Goal: Complete application form: Complete application form

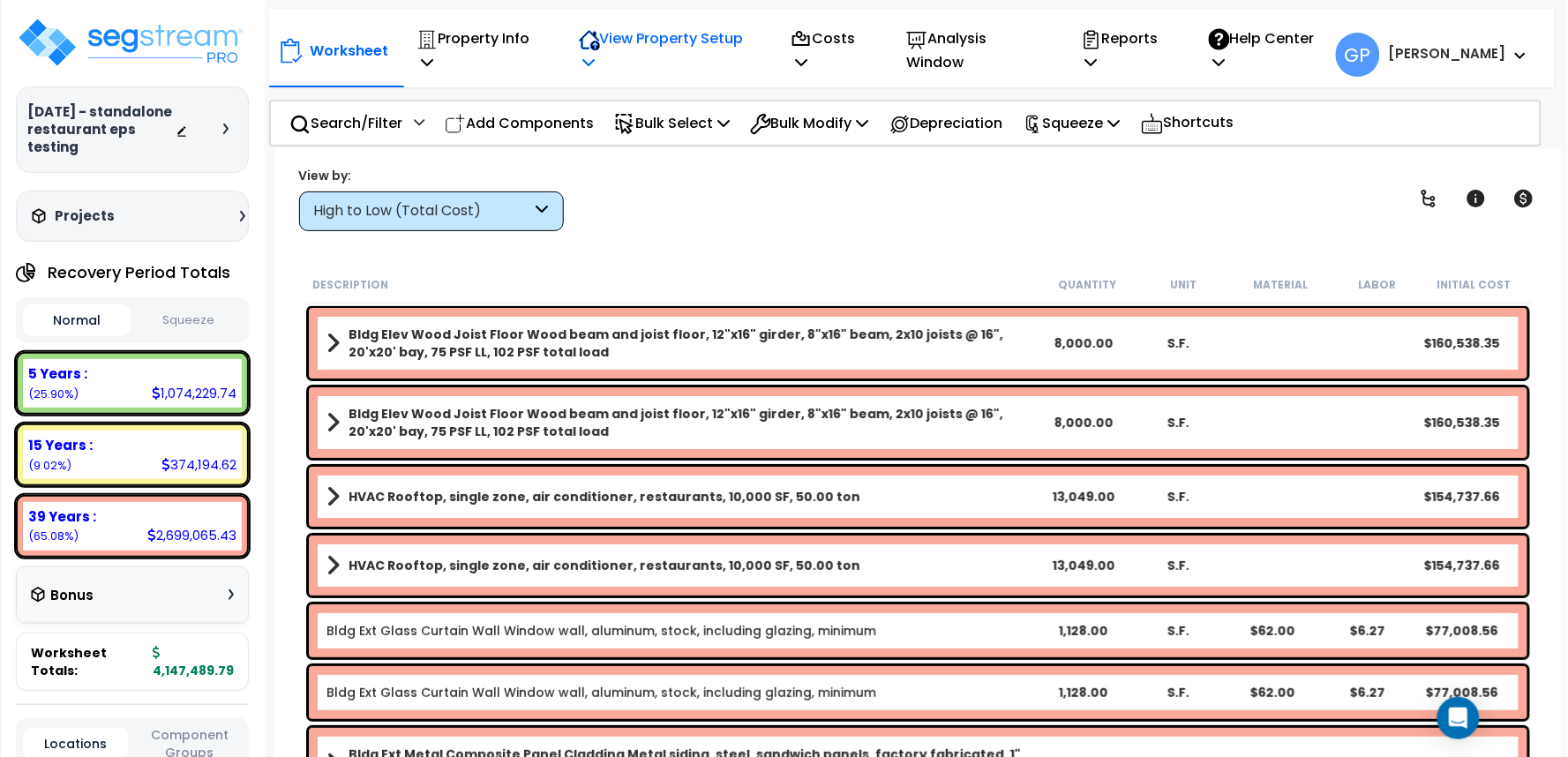
click at [681, 47] on p "View Property Setup" at bounding box center [666, 49] width 175 height 47
click at [681, 127] on link "View Questionnaire" at bounding box center [657, 139] width 175 height 35
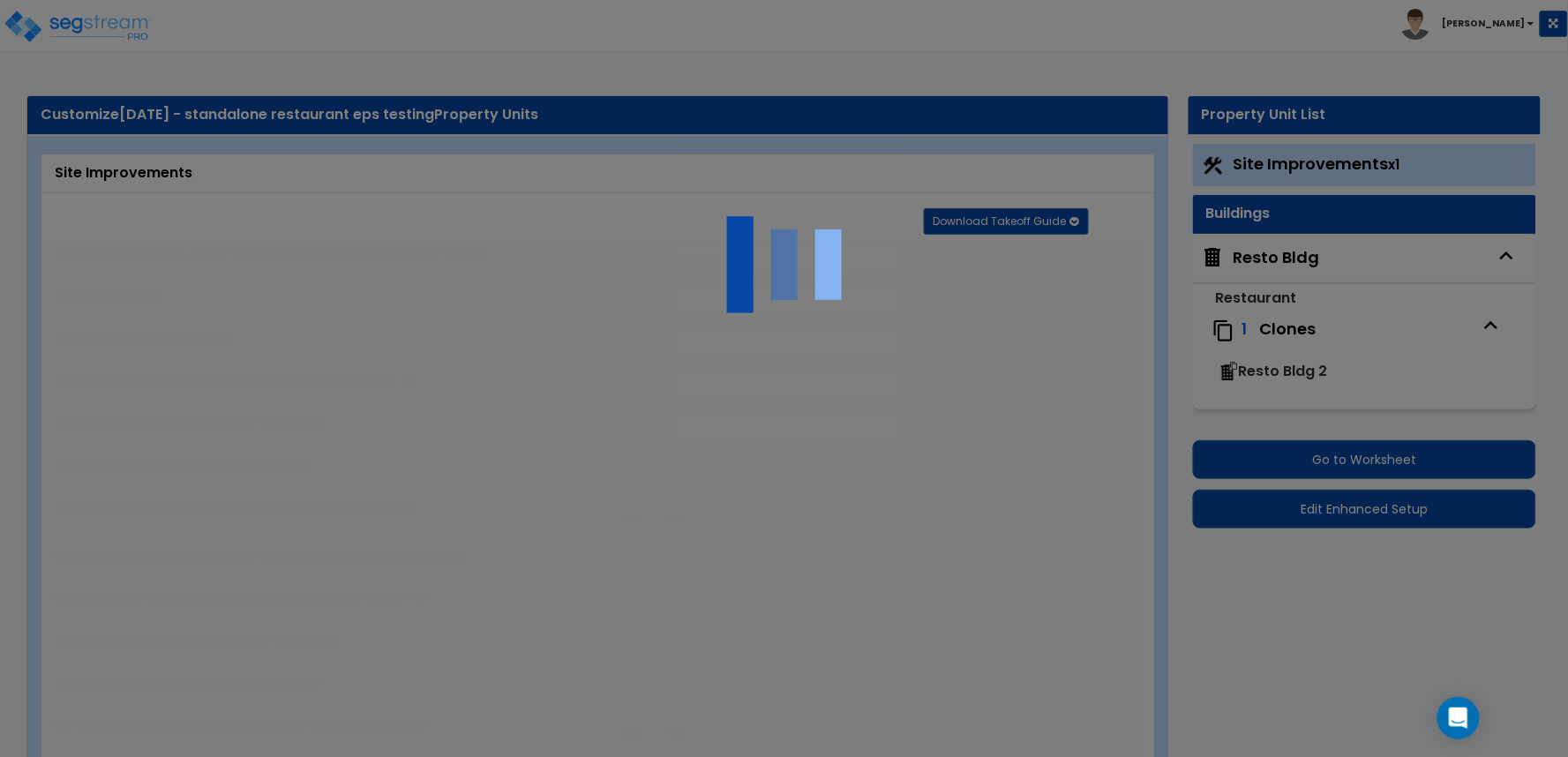
select select "2"
type input "20,000"
select select "1"
type input "50"
radio input "true"
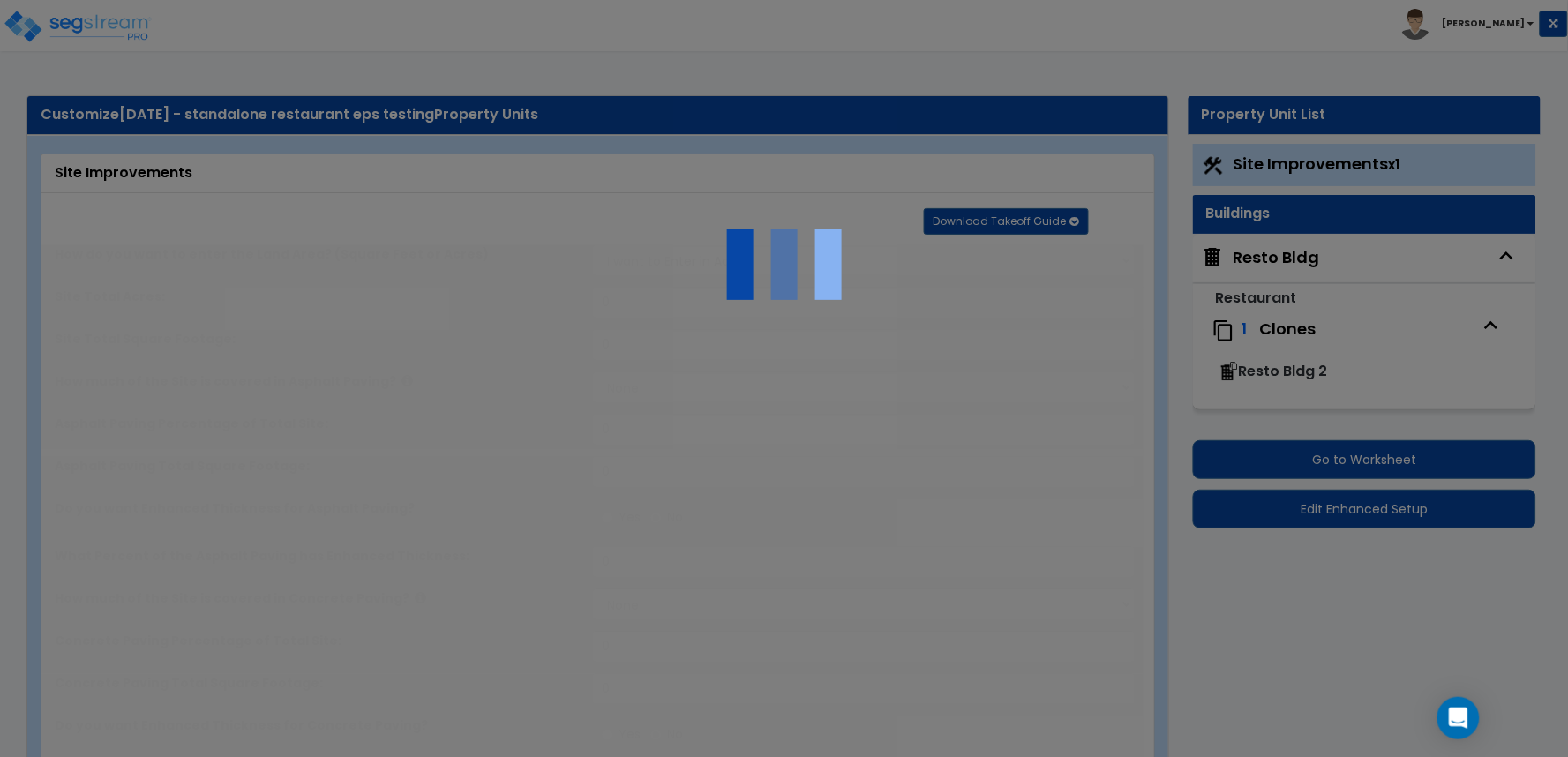
type input "50"
radio input "true"
select select "1"
type input "100"
radio input "true"
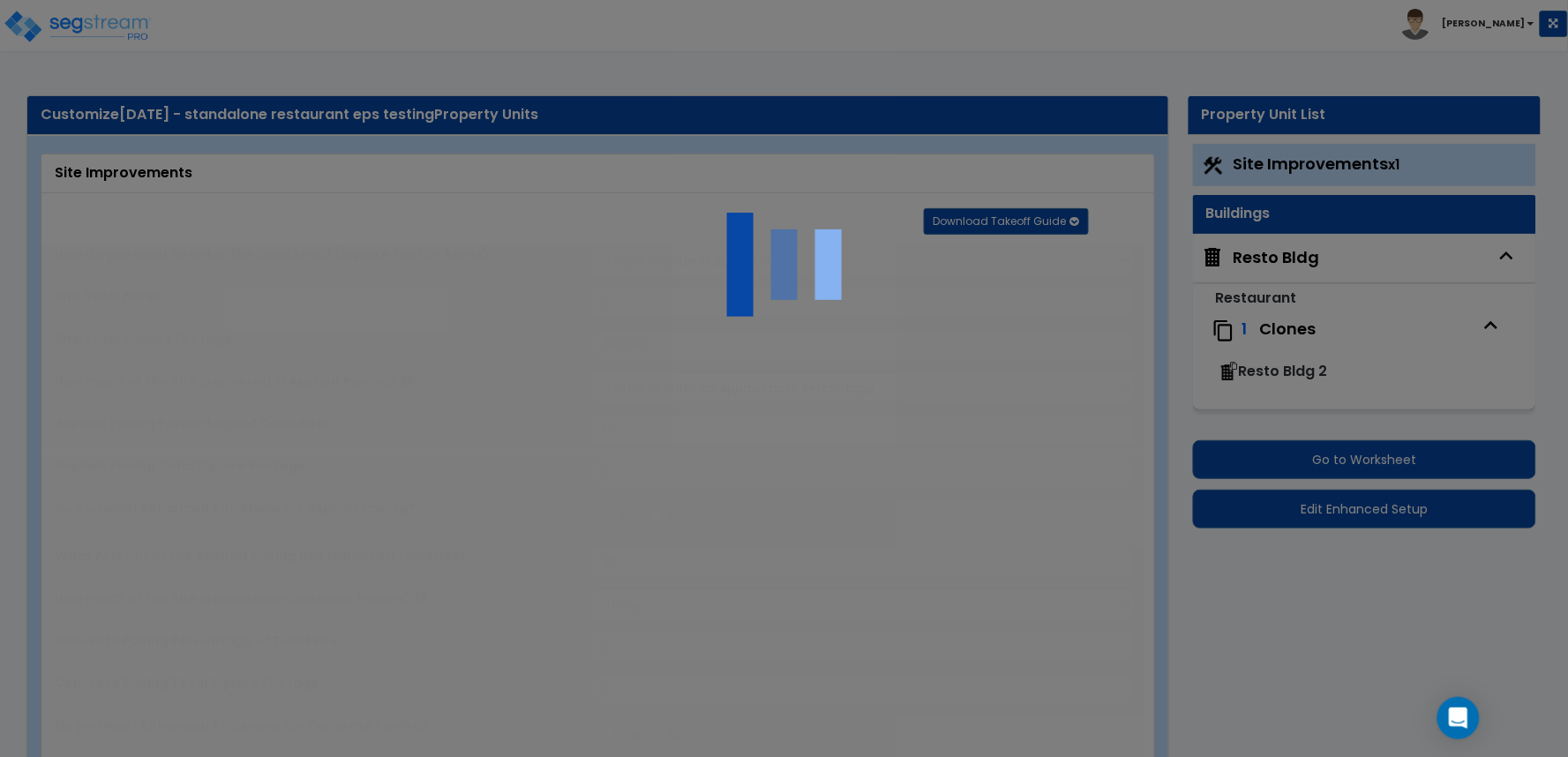
type input "1"
type input "500"
type input "10"
select select "2"
select select "1"
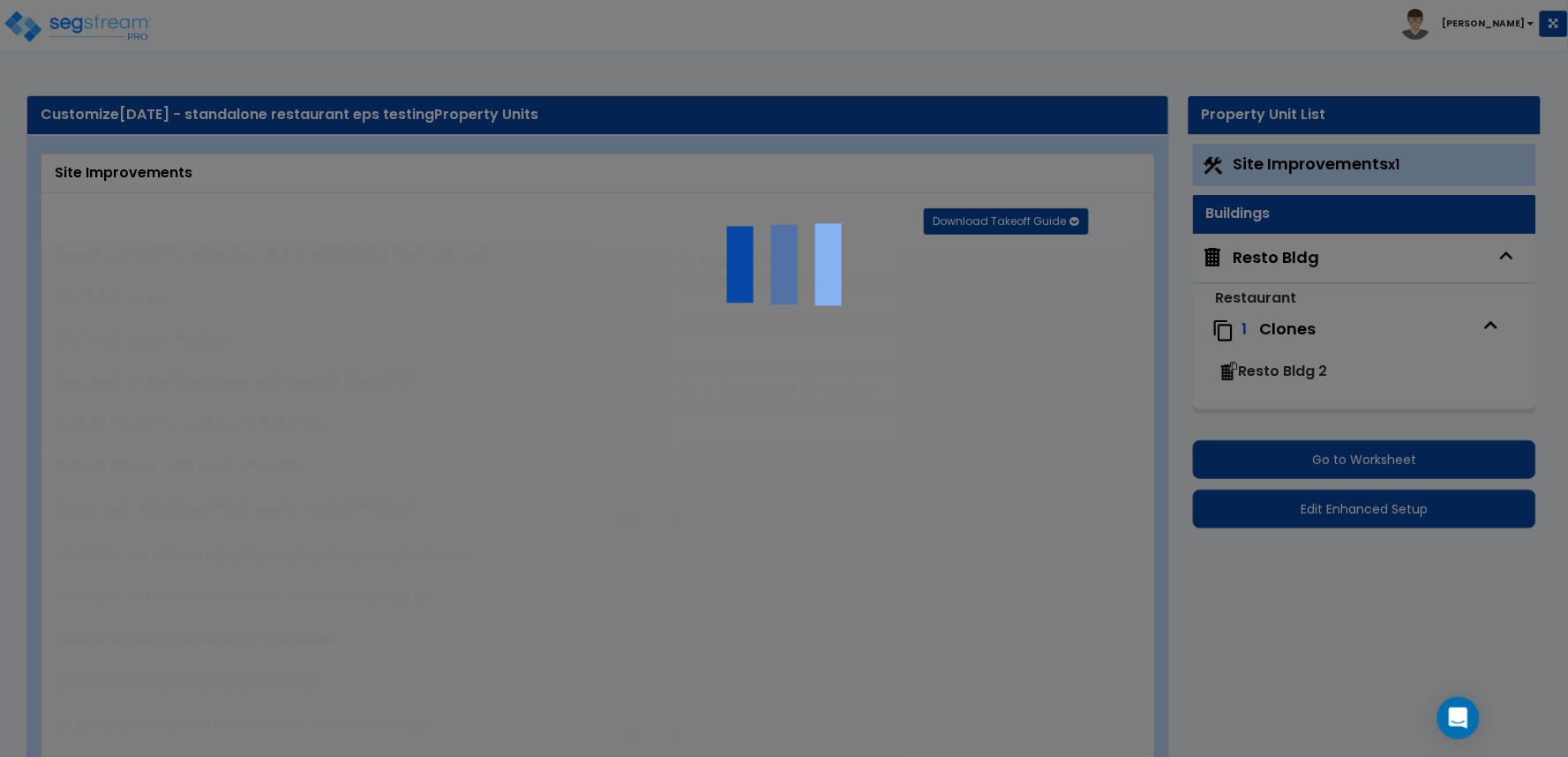
radio input "true"
type input "5"
select select "2"
radio input "true"
select select "1"
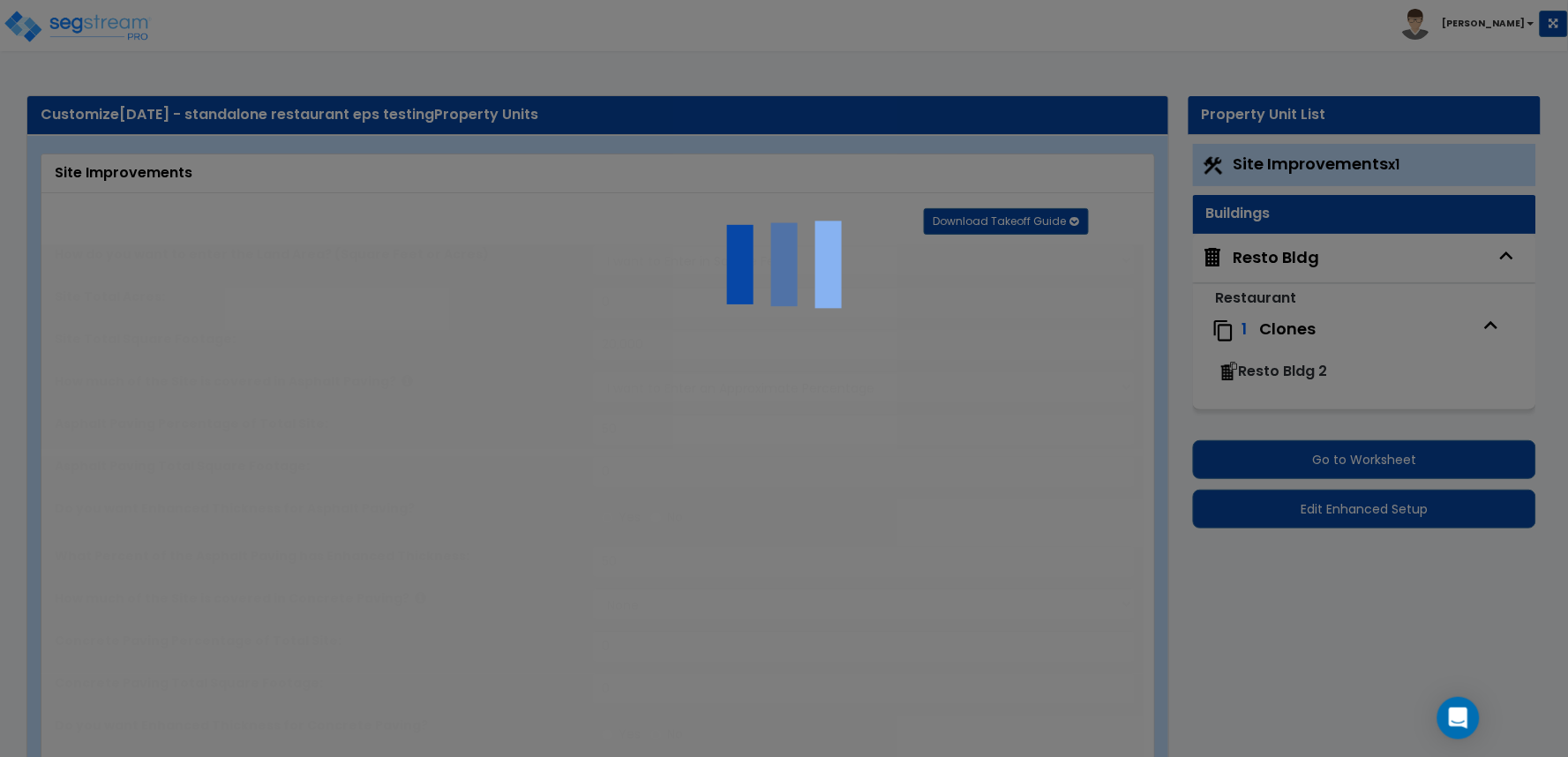
select select "1"
radio input "true"
select select "2"
radio input "true"
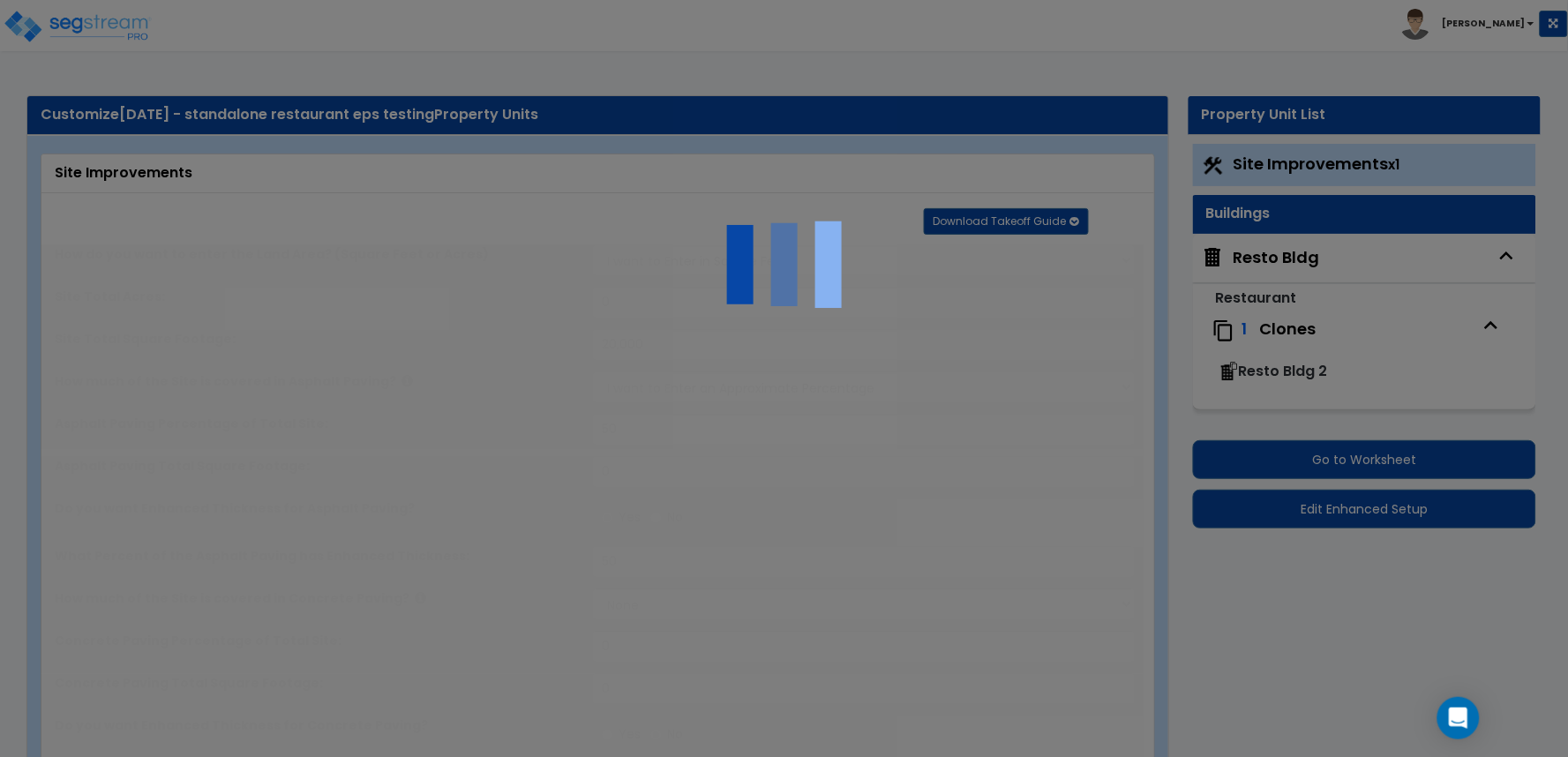
select select "1"
radio input "true"
select select "1"
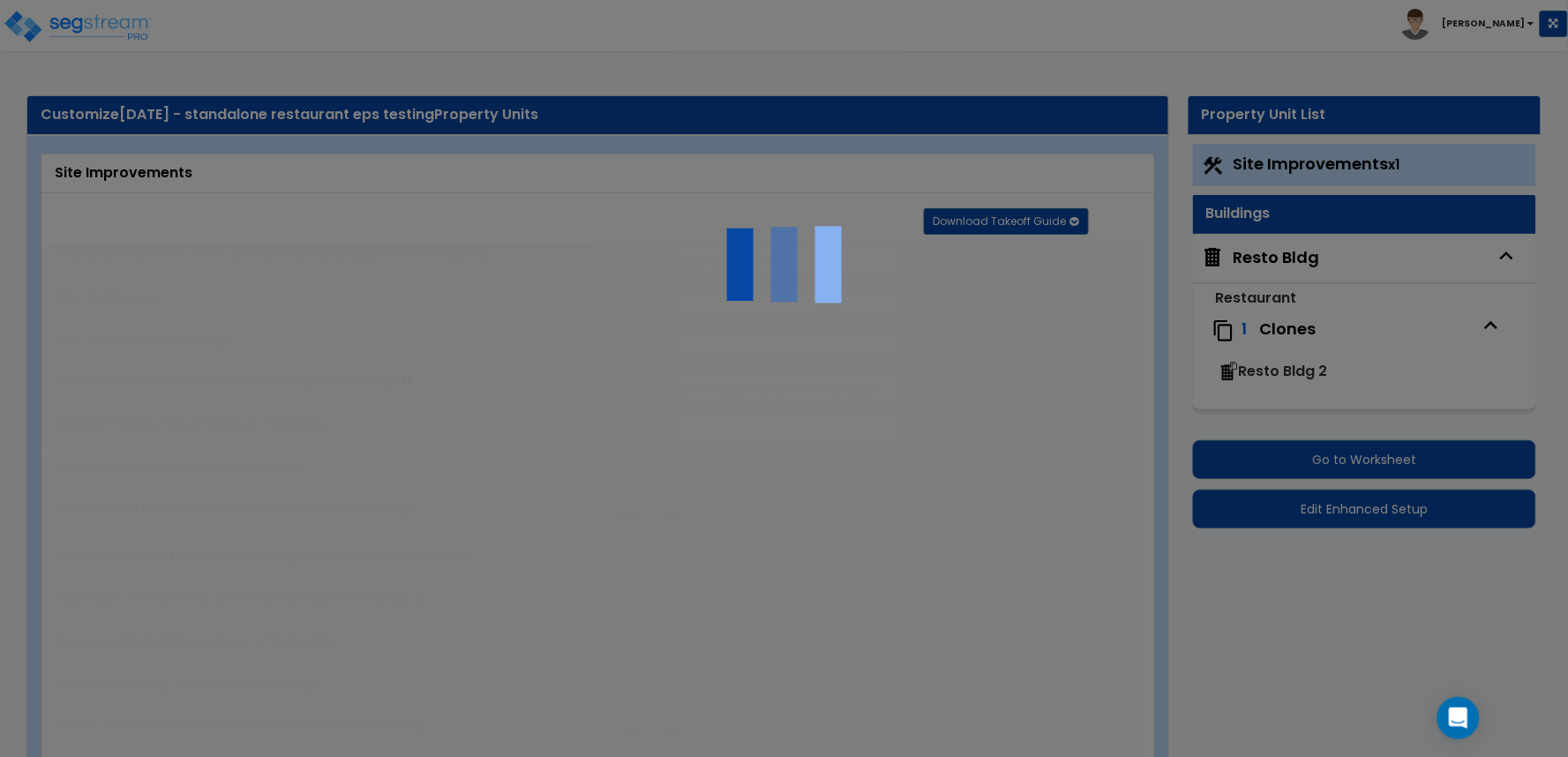
select select "1"
type input "10"
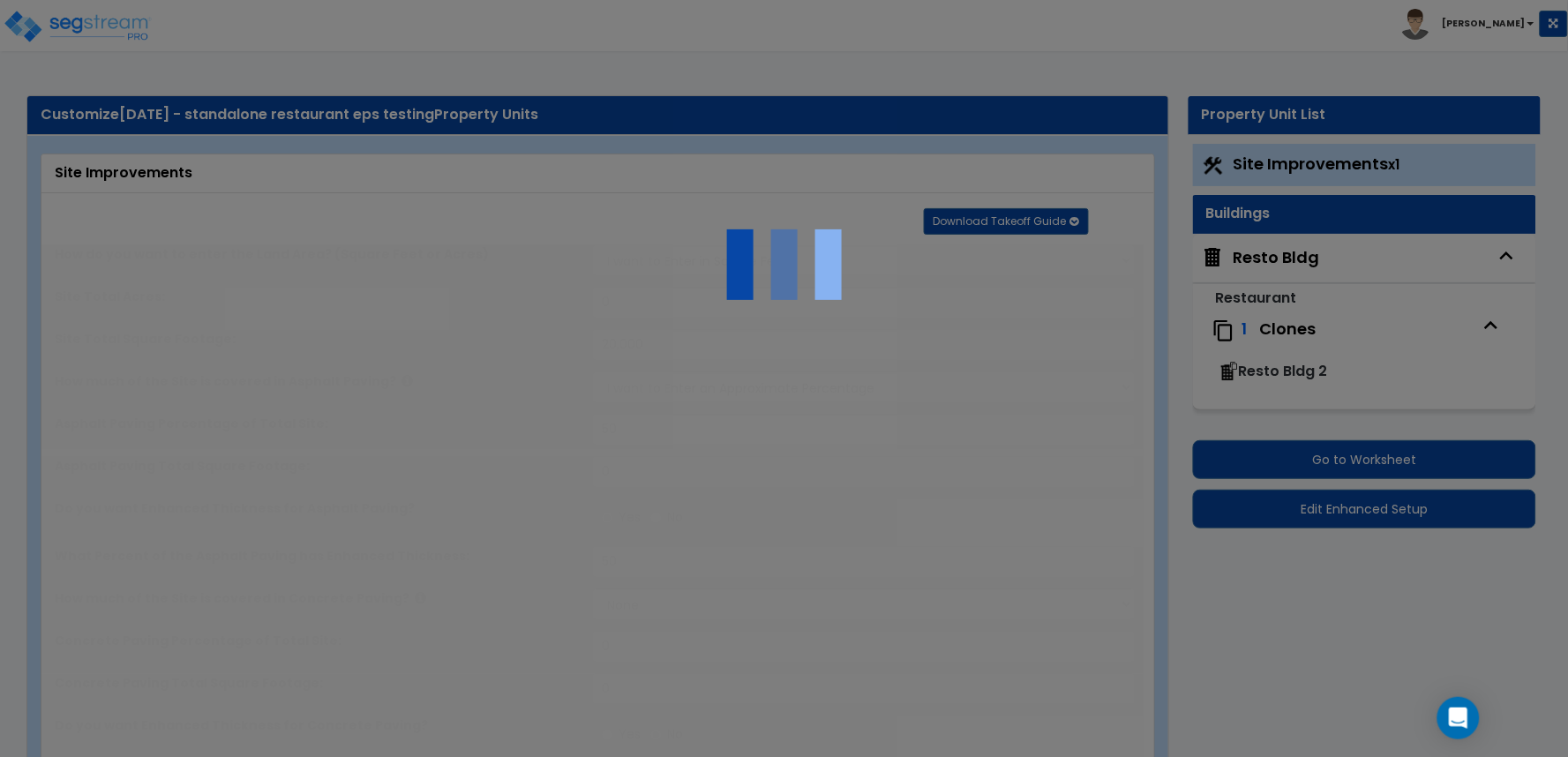
radio input "true"
type input "1"
type input "1,000"
select select "8"
select select "2"
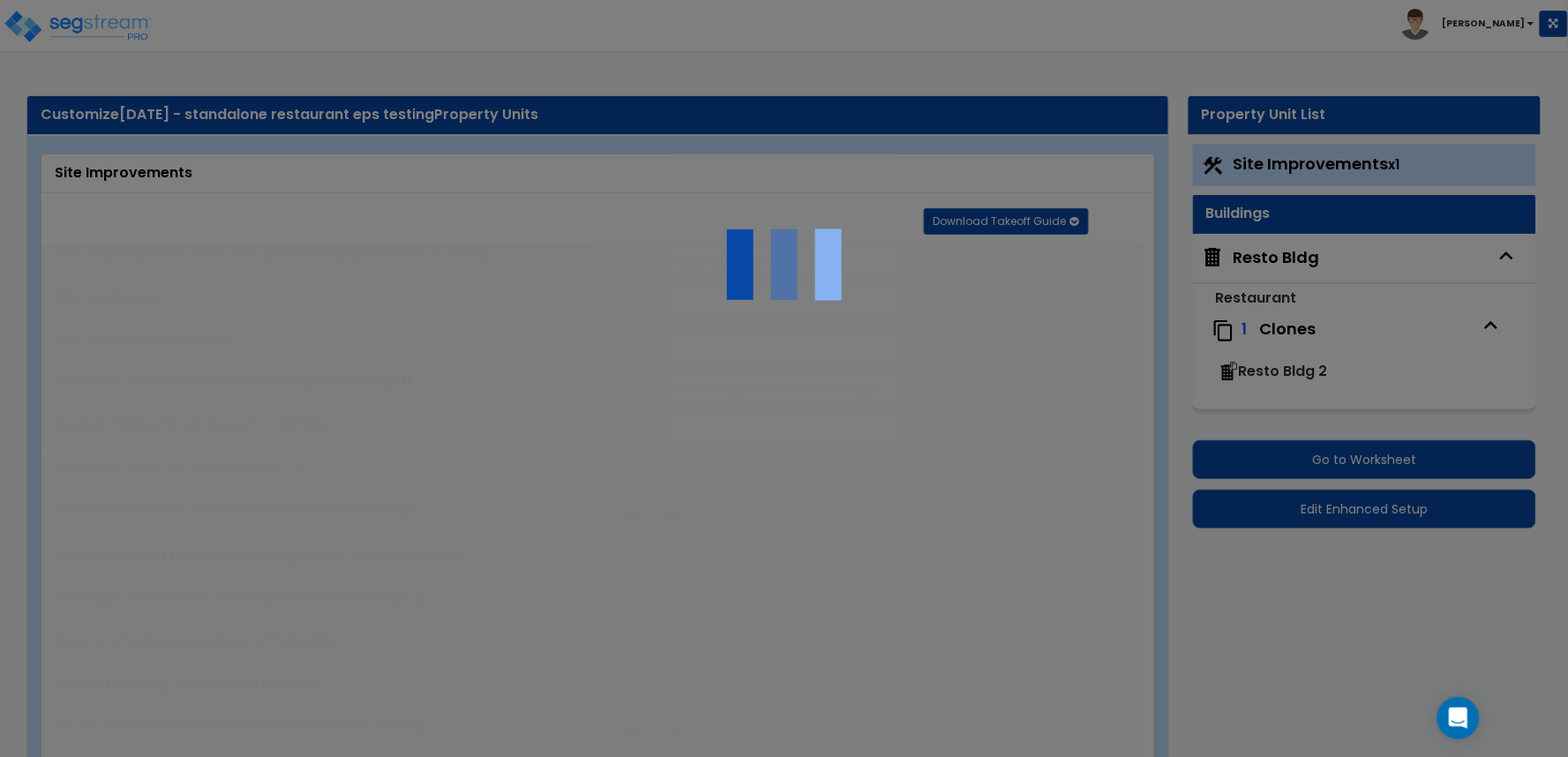
select select "4"
radio input "true"
select select "1"
select select "11"
select select "1"
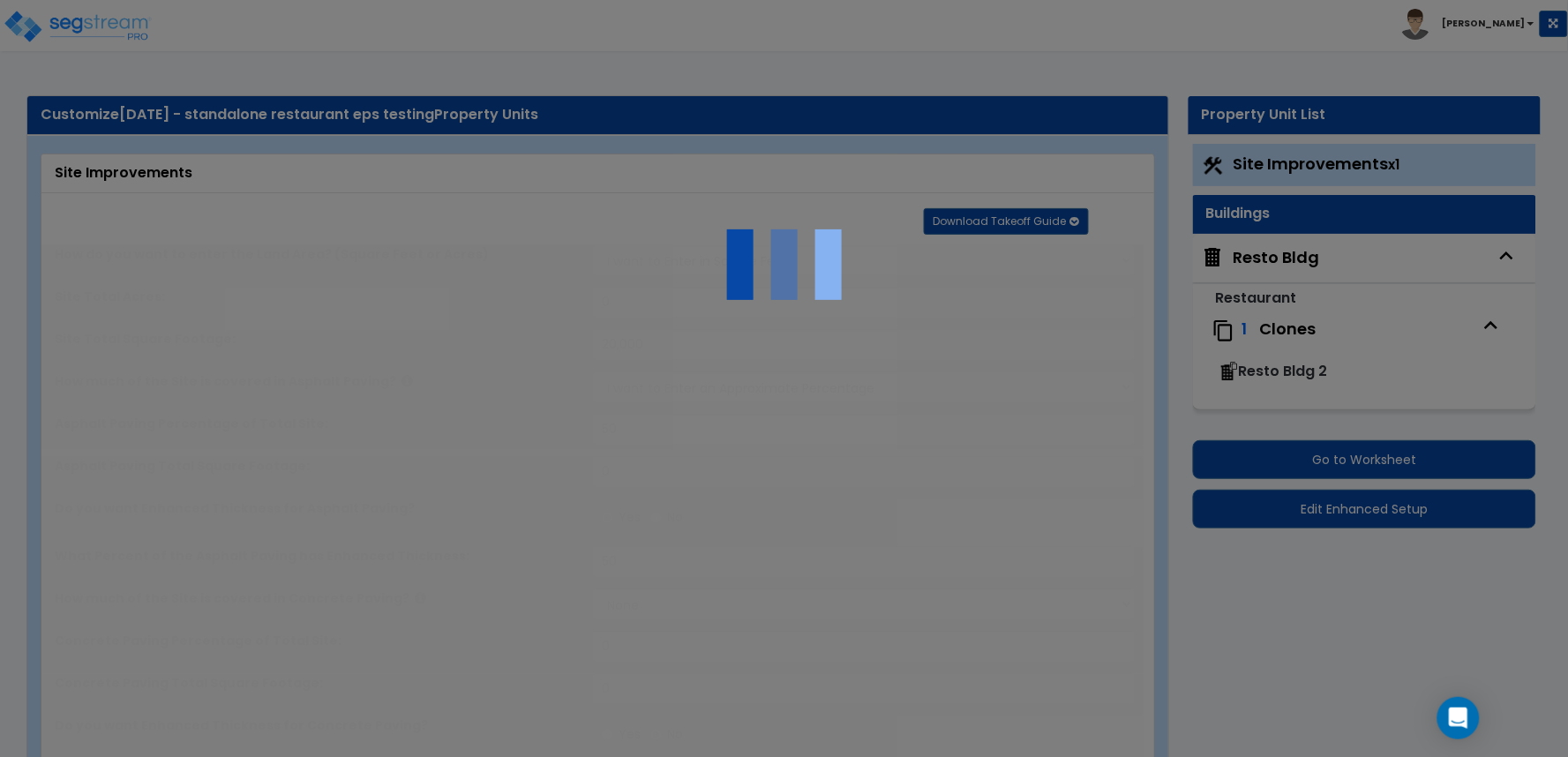
radio input "true"
type input "15"
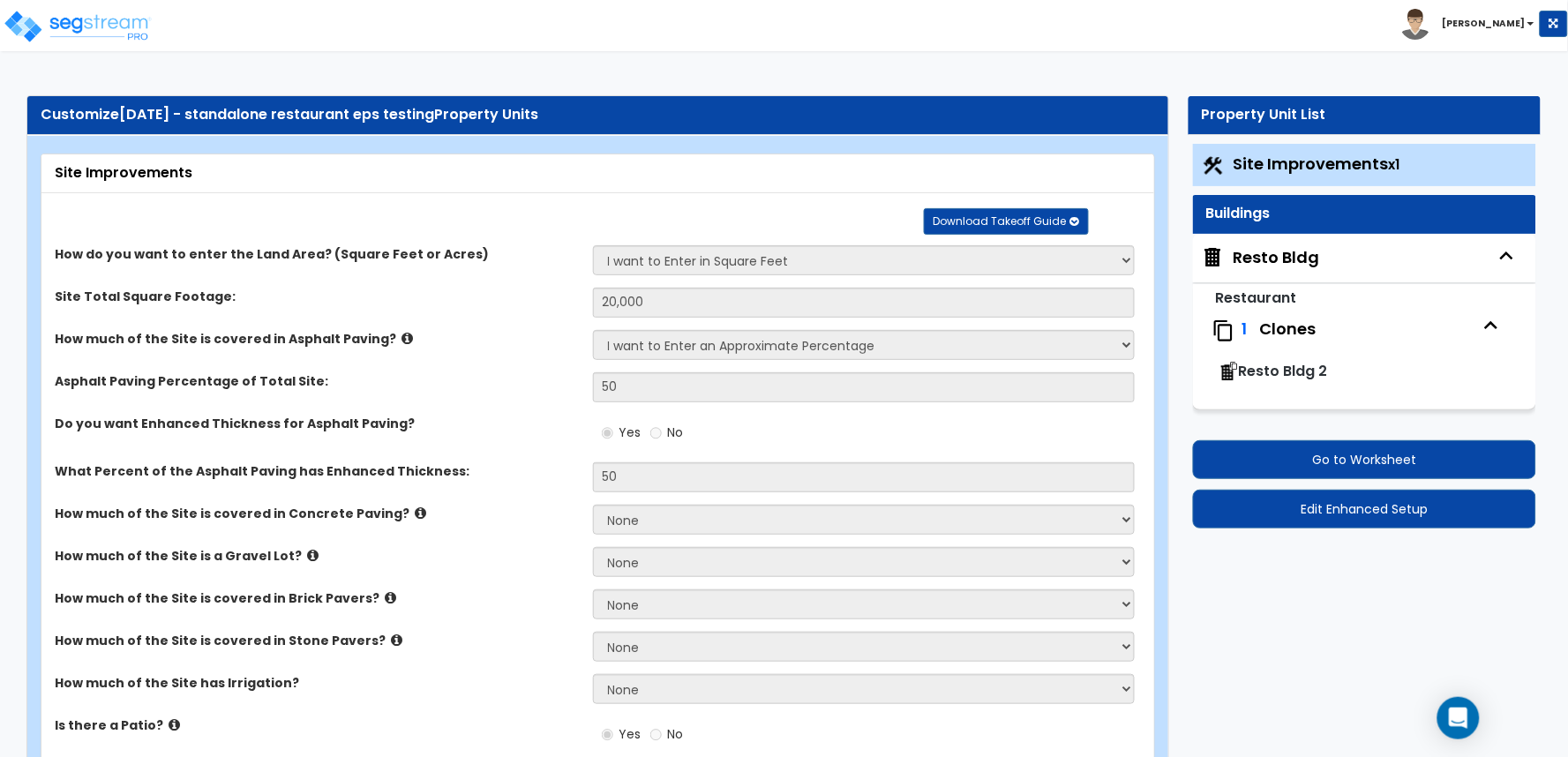
click at [1250, 269] on div "Resto Bldg" at bounding box center [1364, 258] width 343 height 48
click at [1251, 262] on div "Resto Bldg" at bounding box center [1276, 258] width 87 height 23
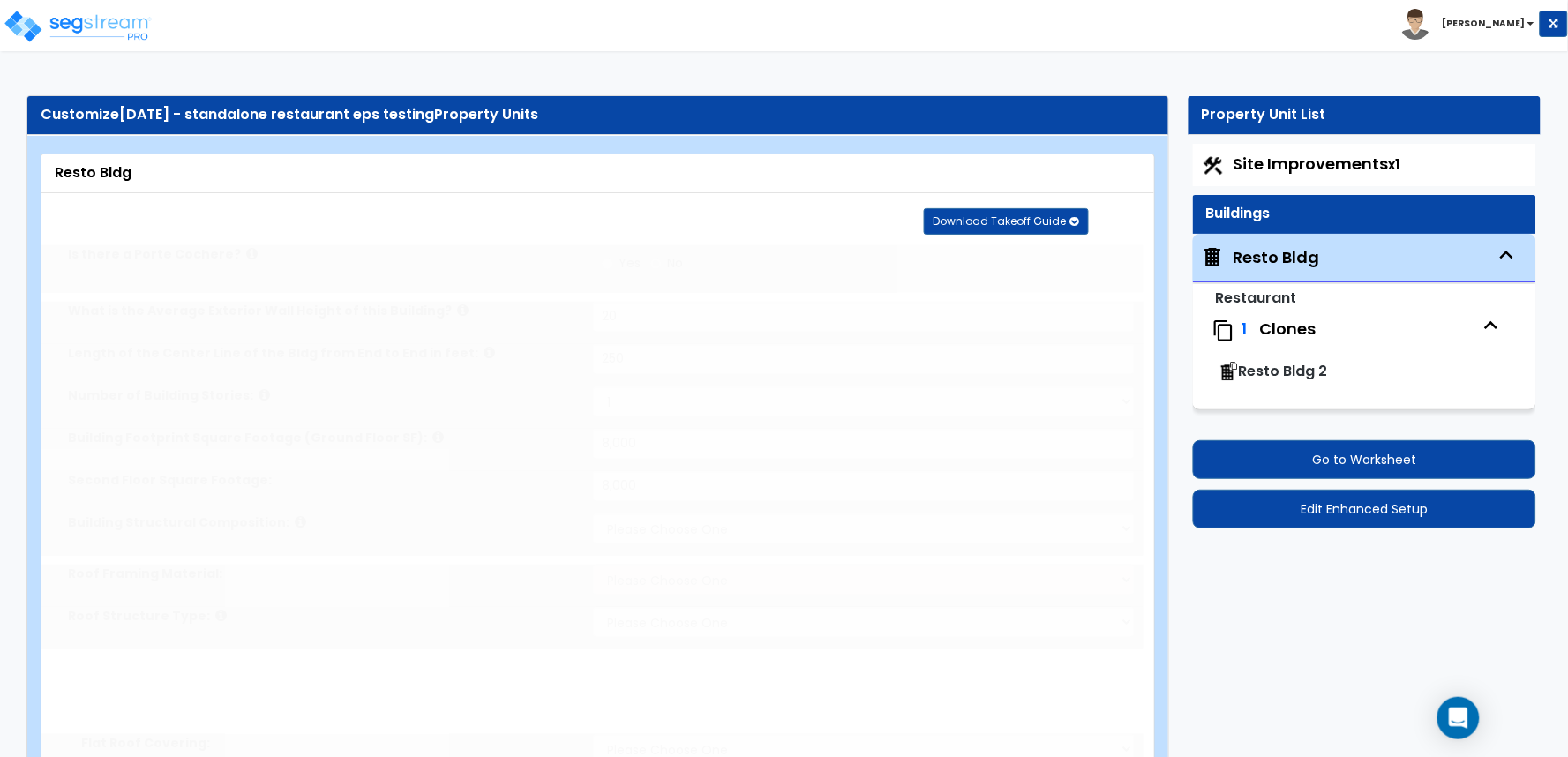
type input "20"
type input "250"
select select "2"
type input "8,000"
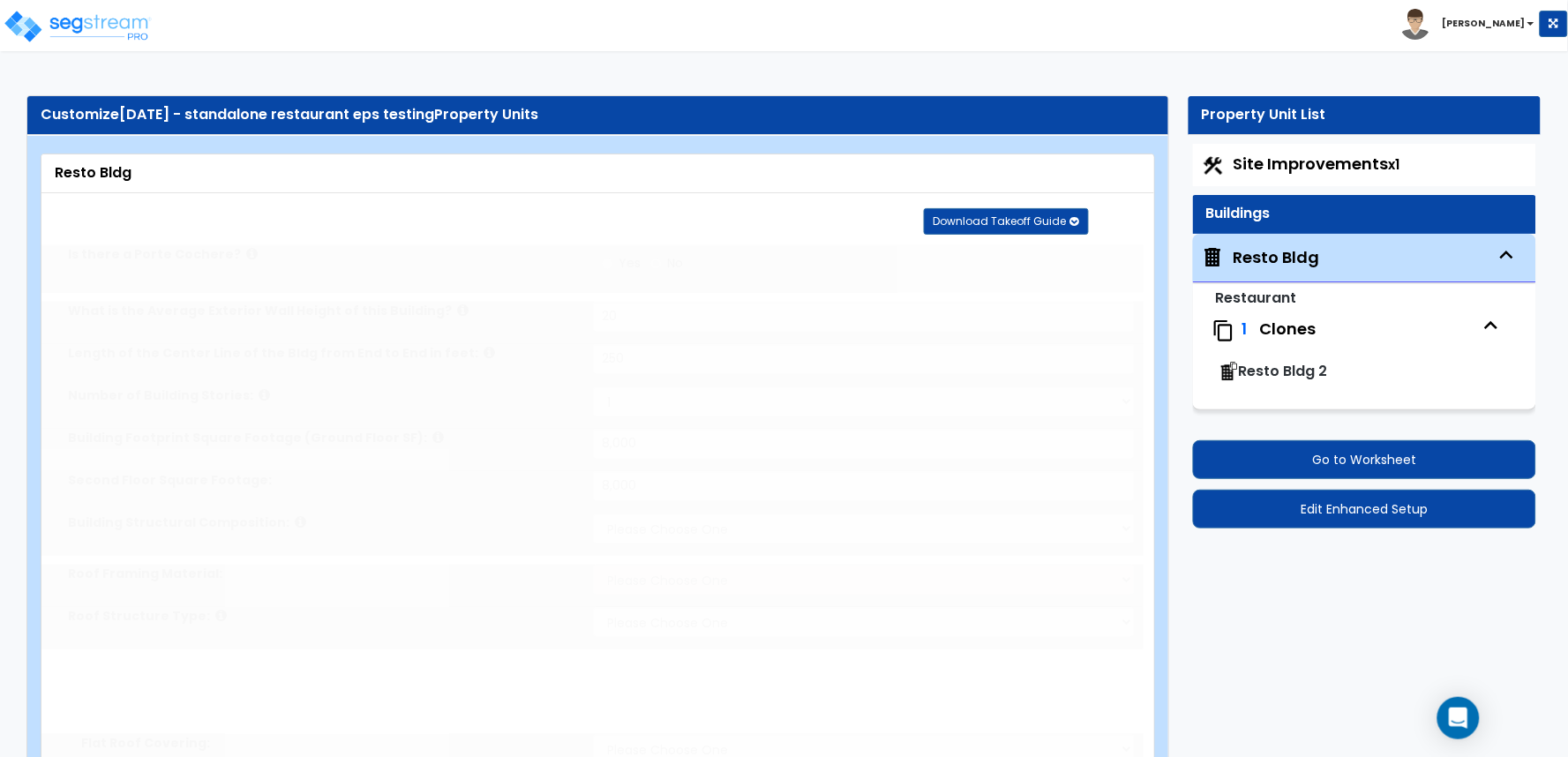
select select "7"
select select "3"
select select "1"
radio input "true"
select select "1"
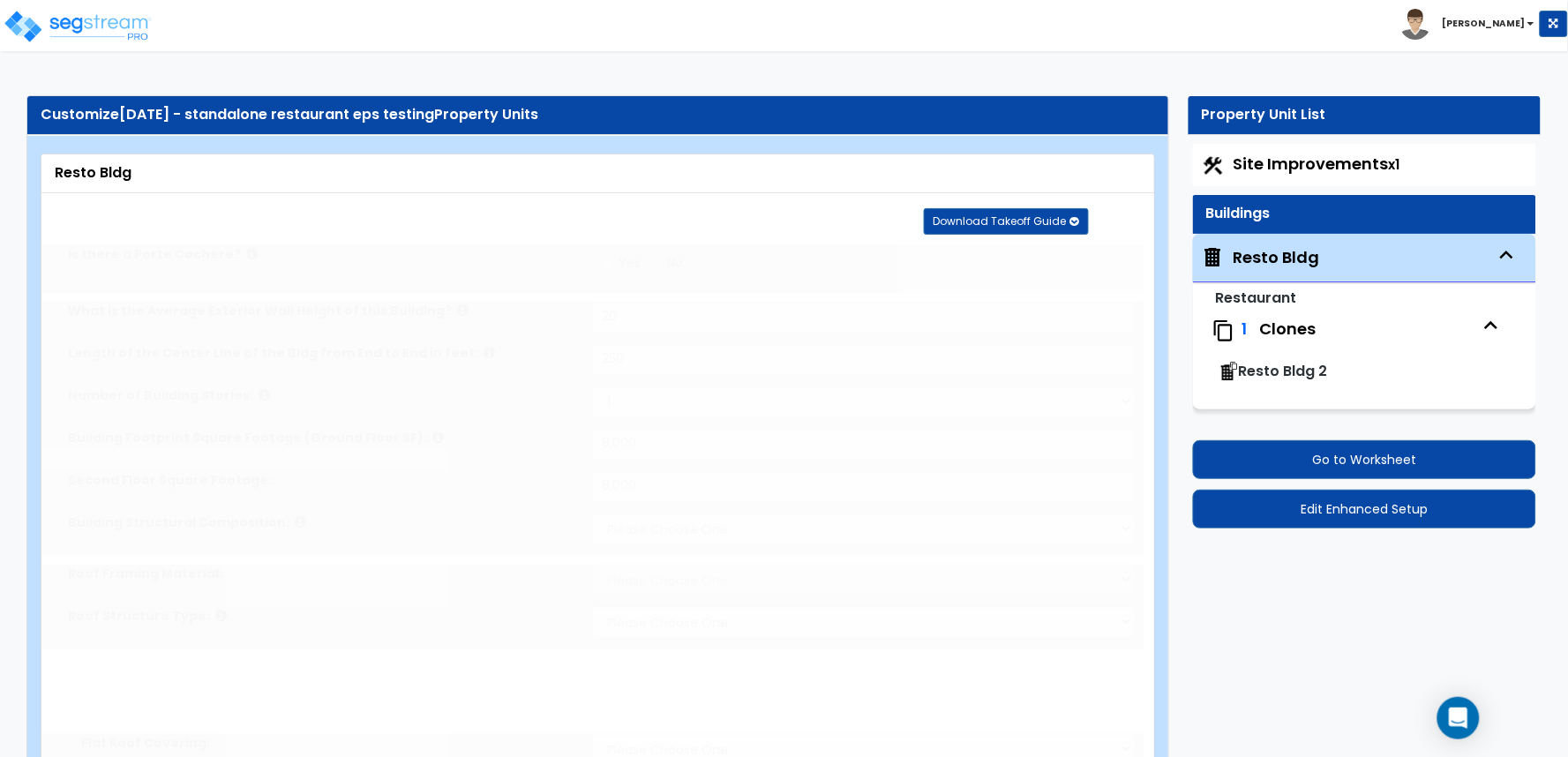
type input "10"
radio input "true"
select select "3"
type input "5"
select select "3"
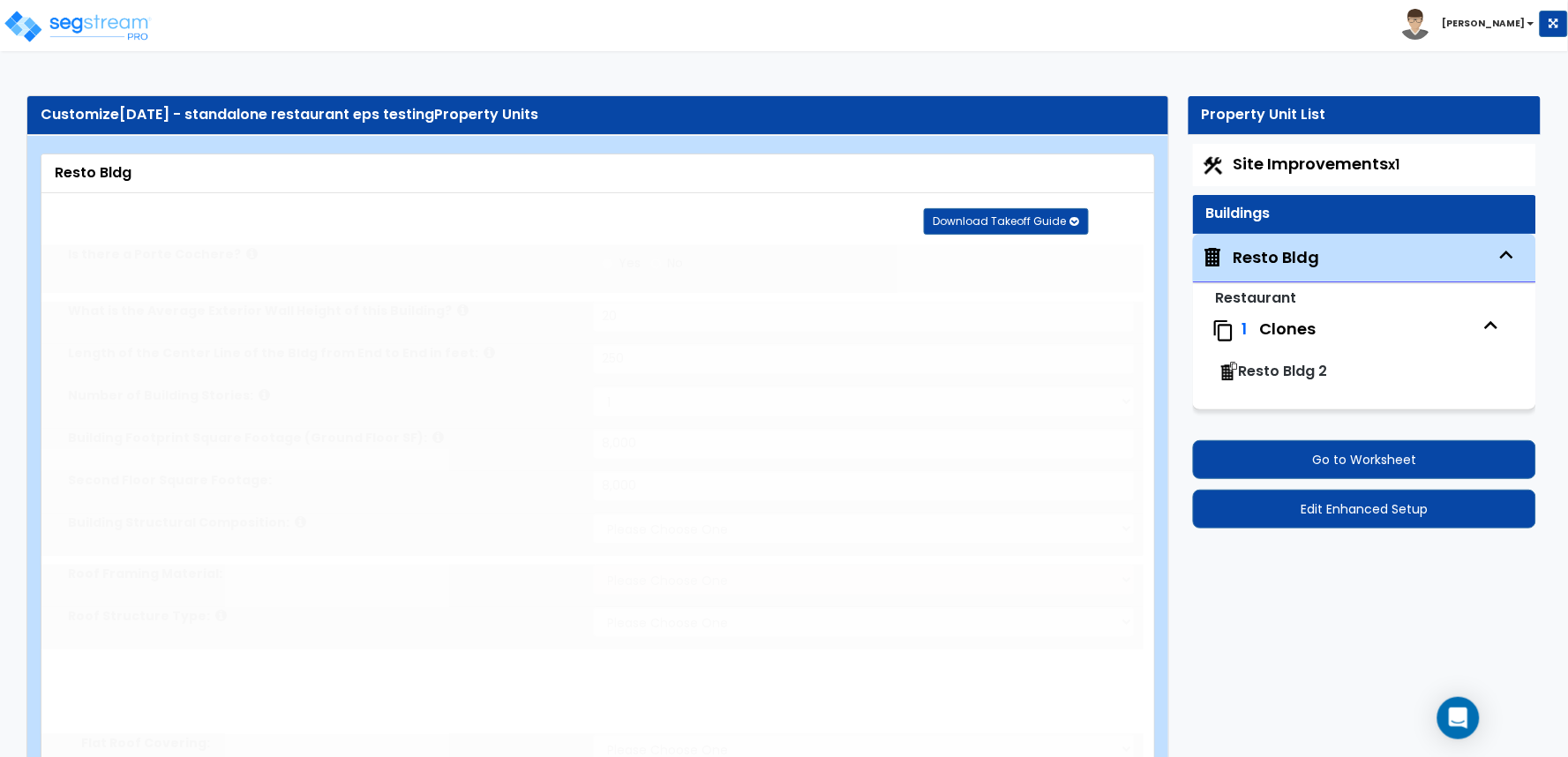
select select "2"
type input "25"
radio input "true"
select select "1"
type input "10"
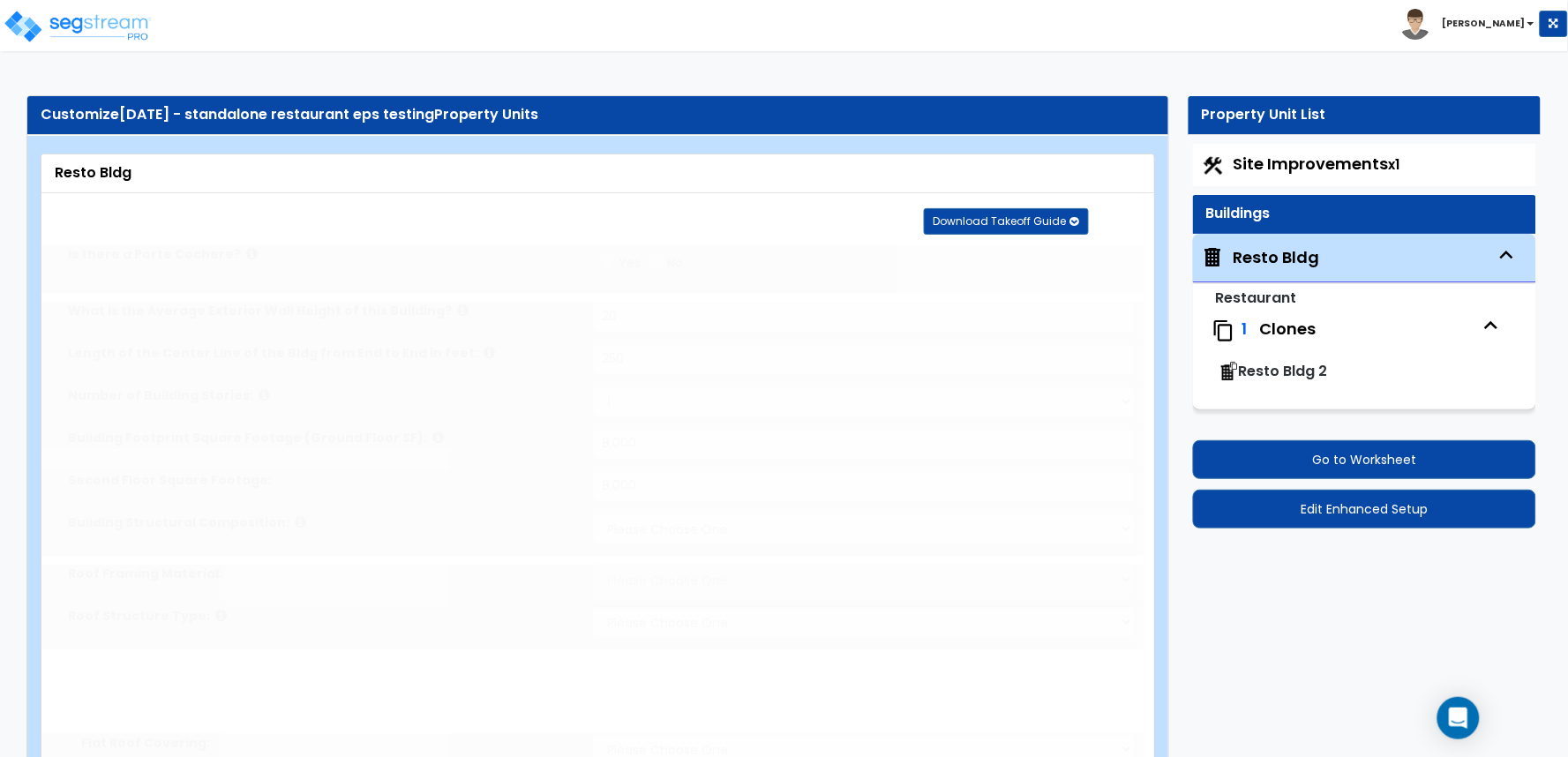
radio input "true"
select select "3"
type input "50"
radio input "true"
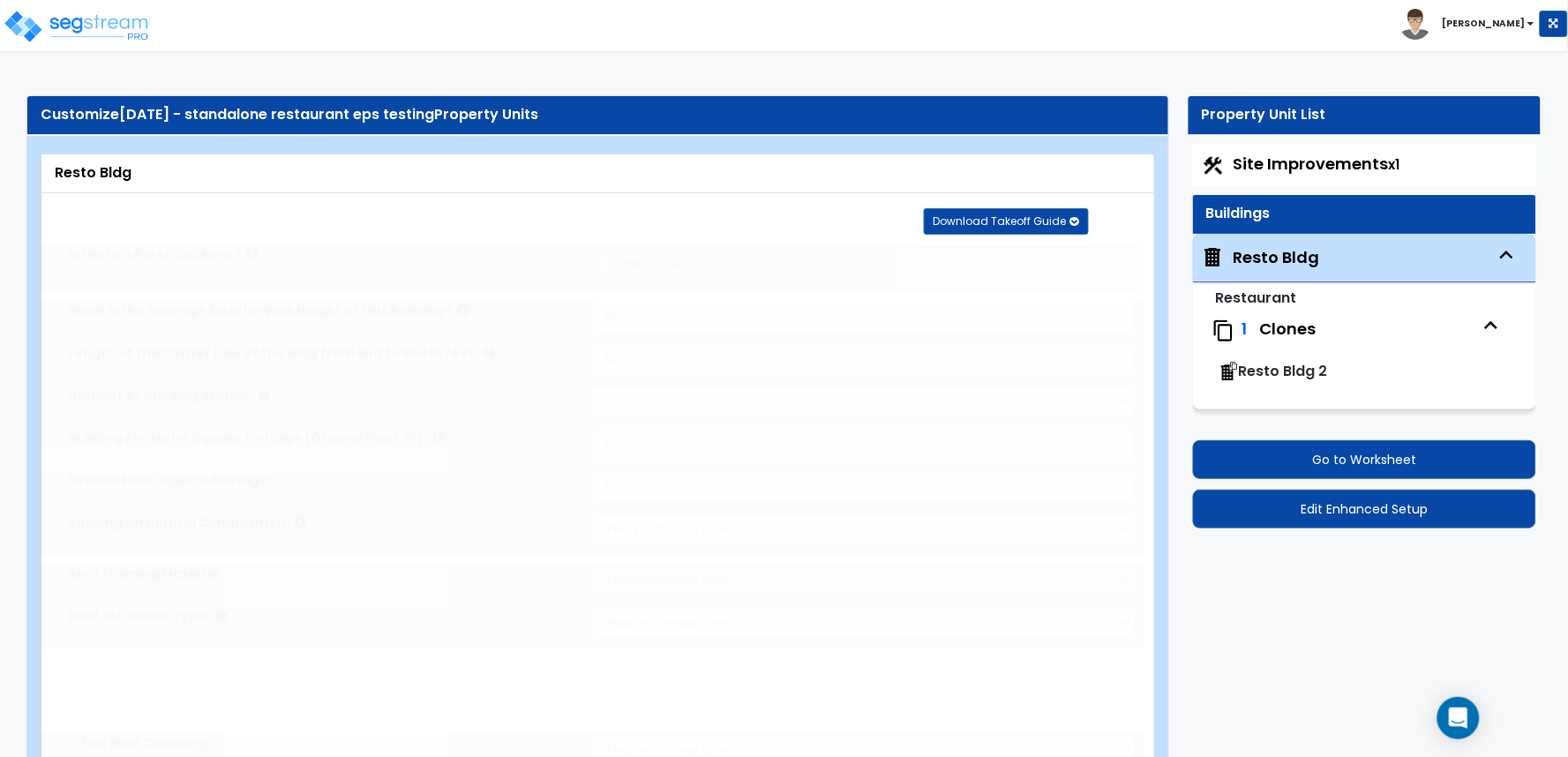
select select "5"
type input "50"
radio input "true"
type input "100"
radio input "true"
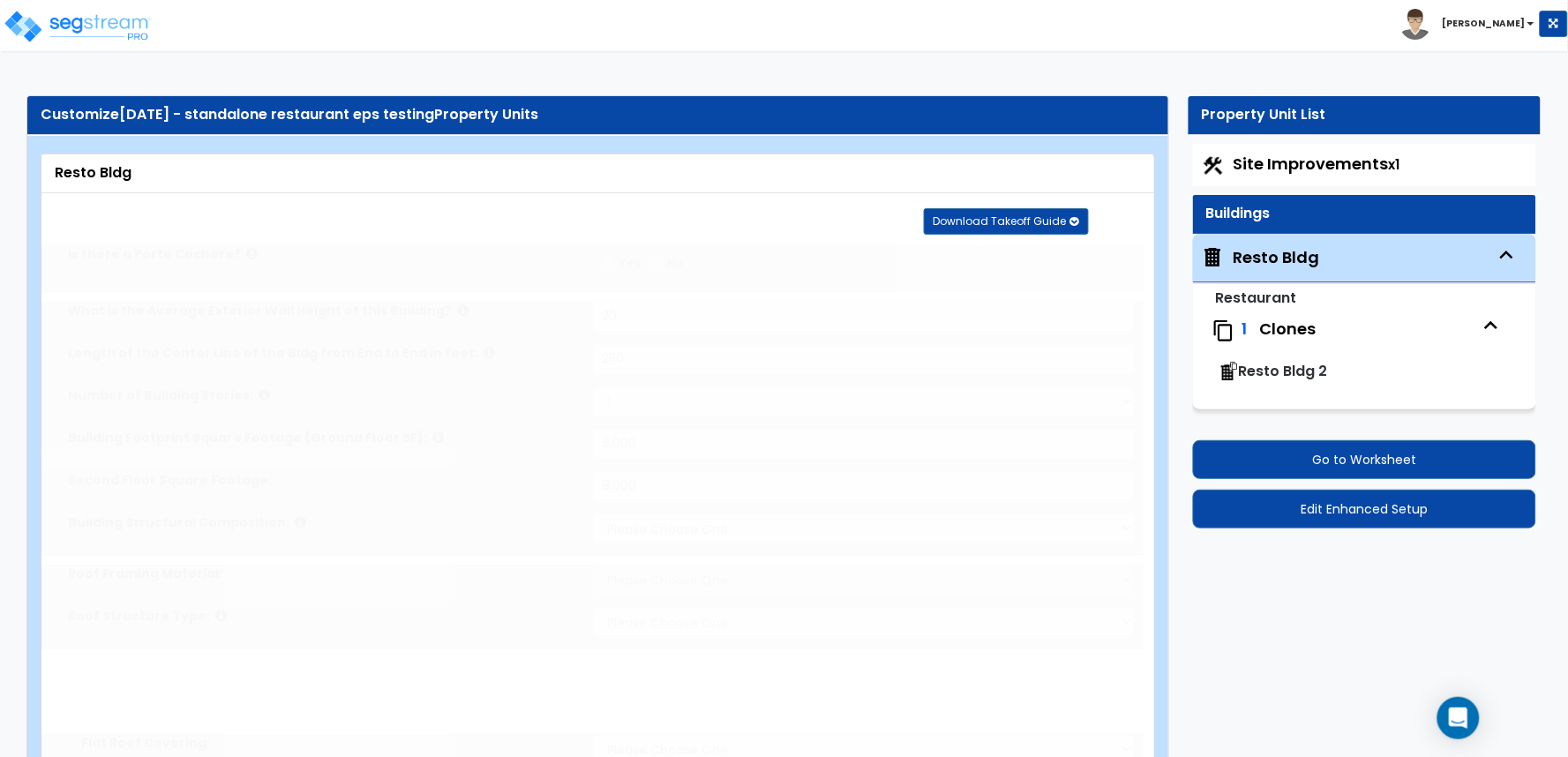
select select "1"
type input "2"
radio input "true"
type input "2"
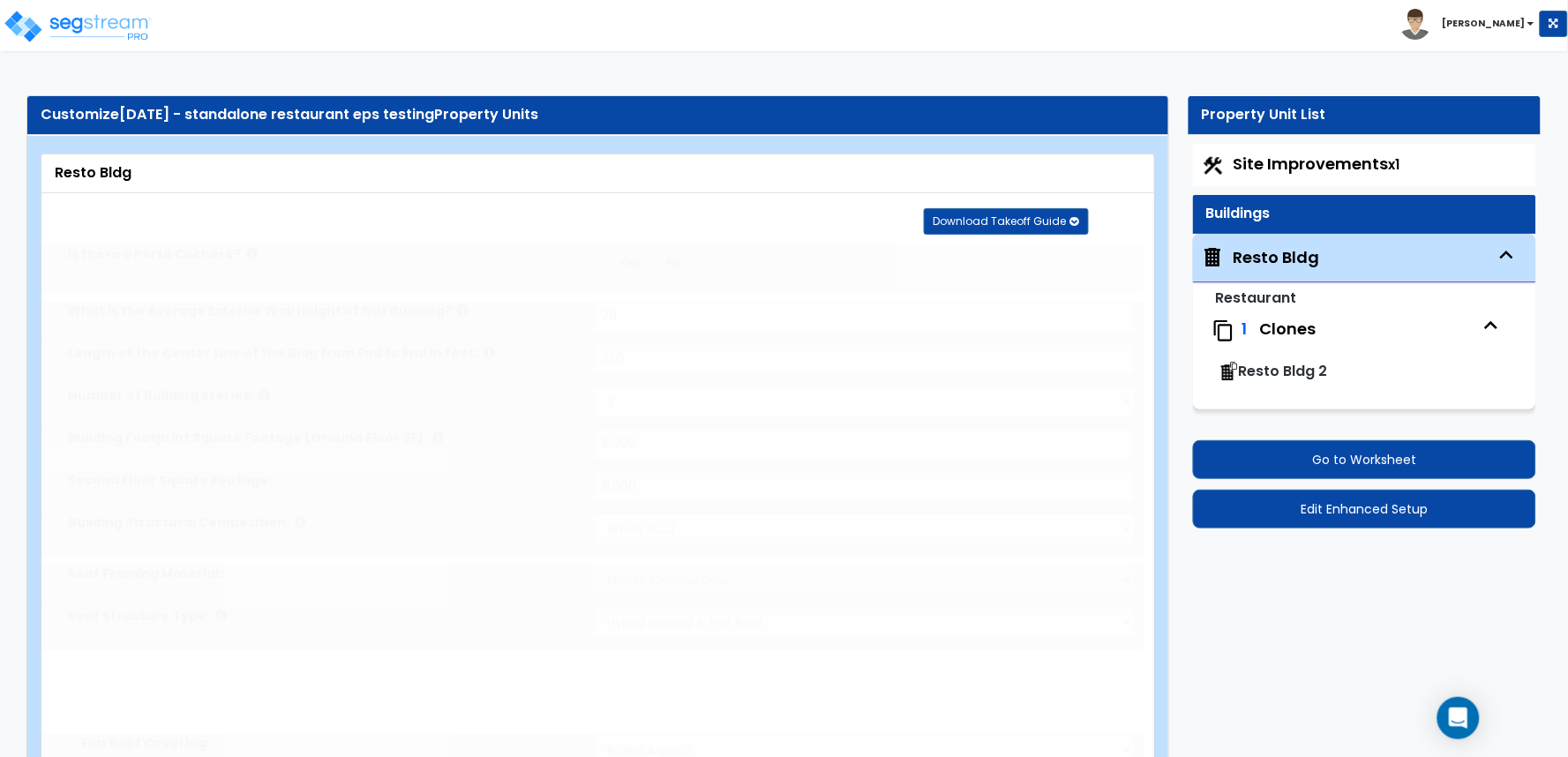
type input "2"
radio input "true"
select select "2"
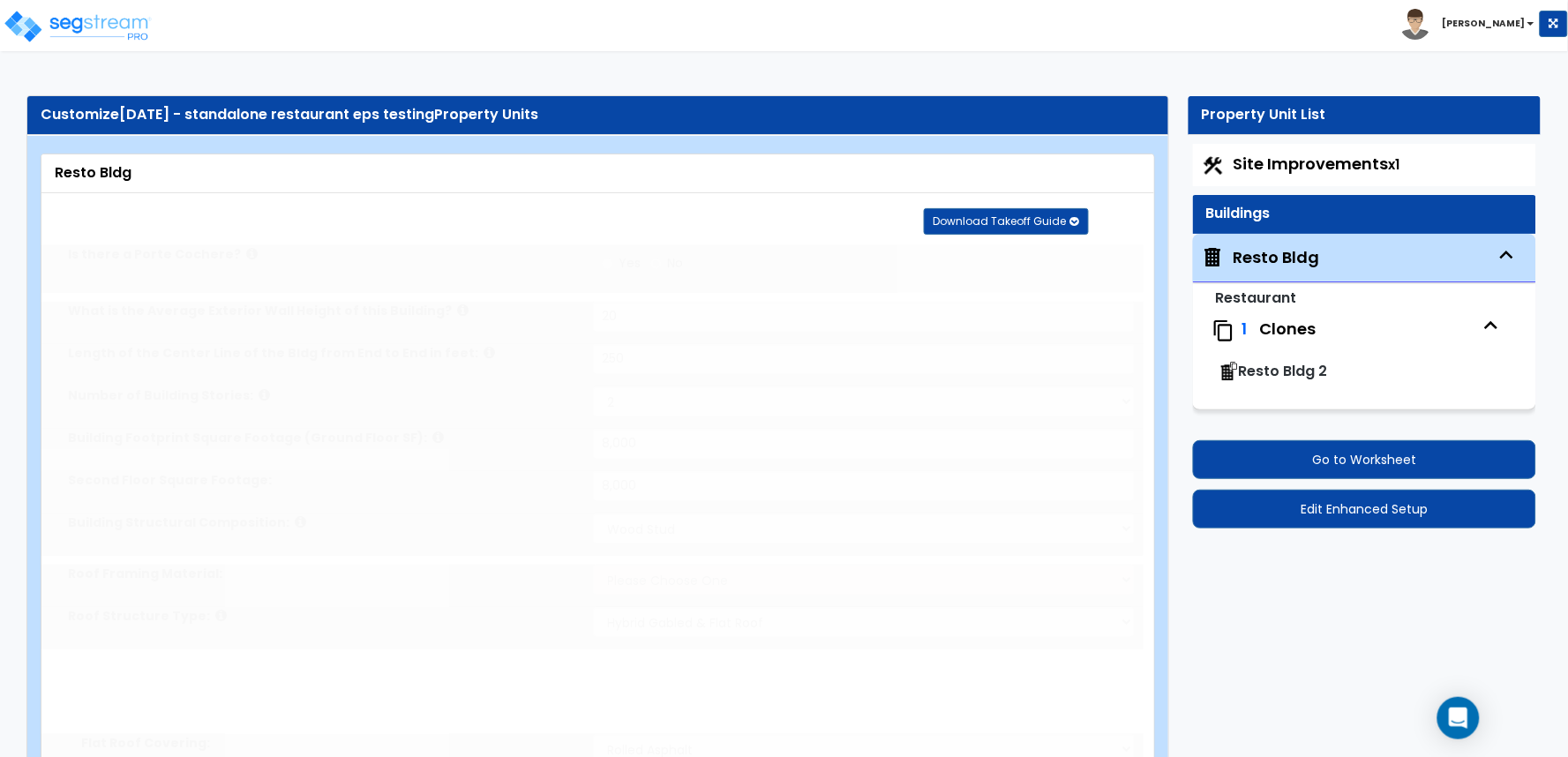
type input "10"
radio input "true"
type input "10"
radio input "true"
type input "10"
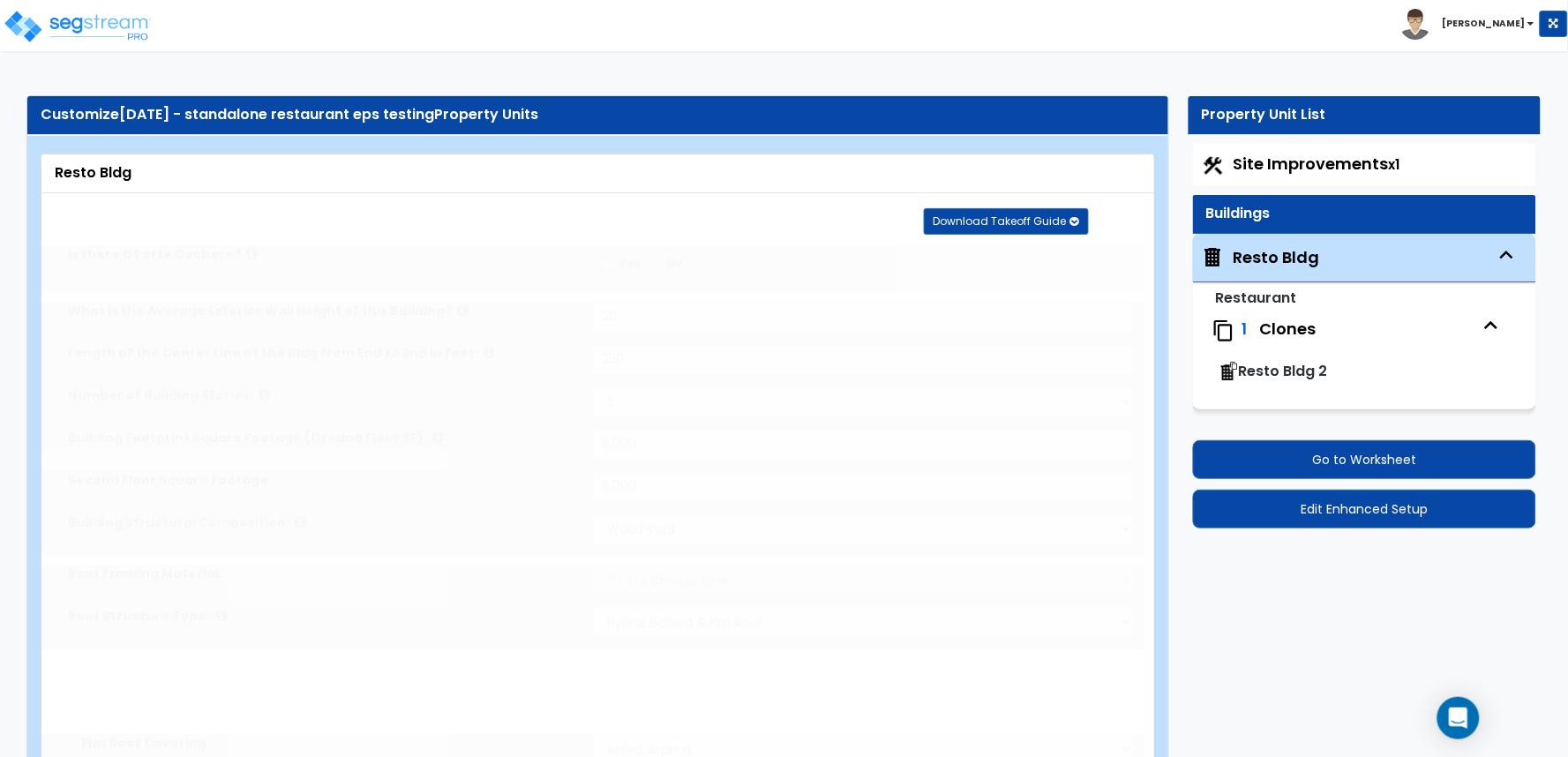
radio input "true"
type input "100"
radio input "true"
select select "3"
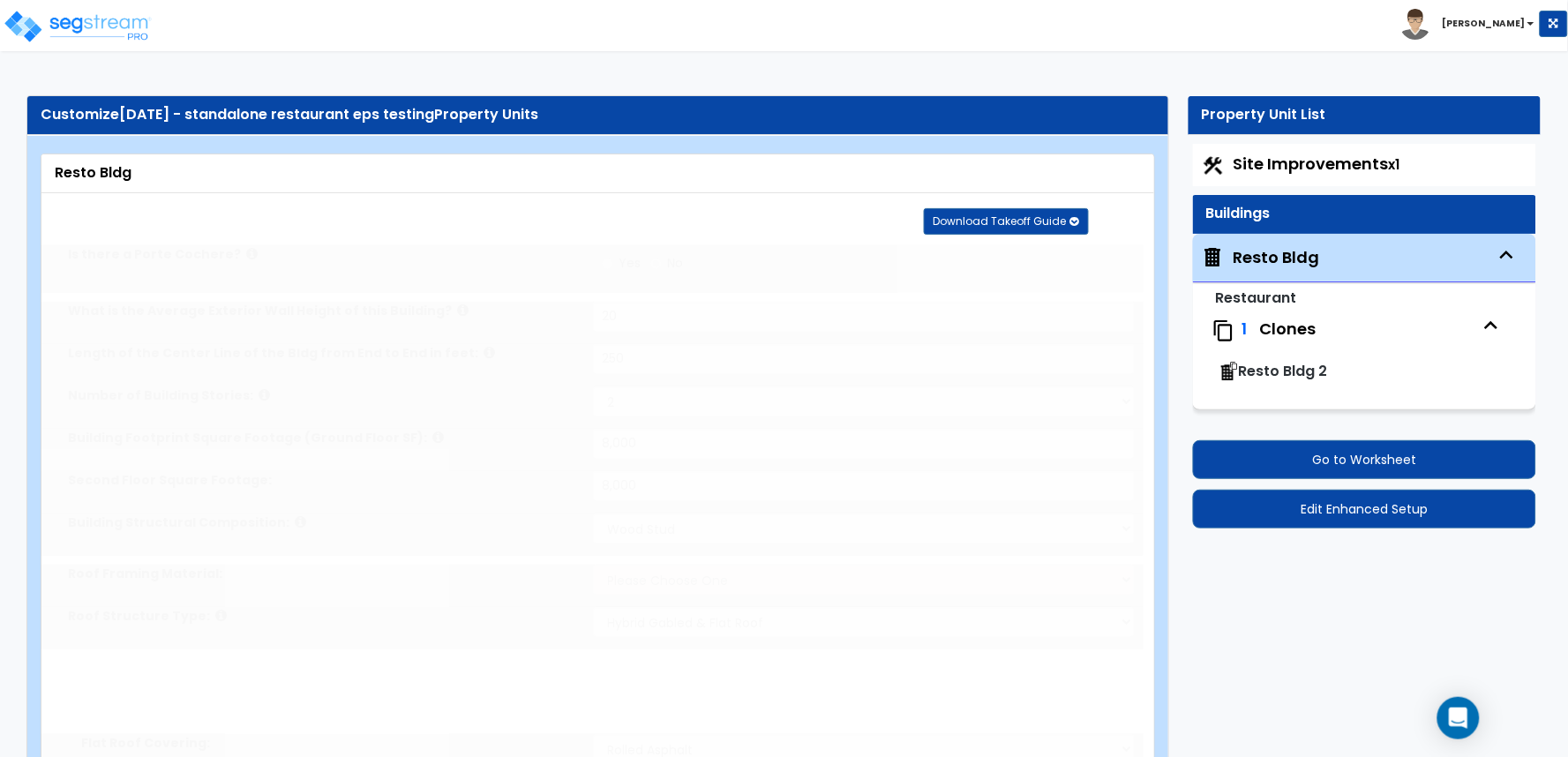
radio input "true"
type input "3"
radio input "true"
type input "3"
radio input "true"
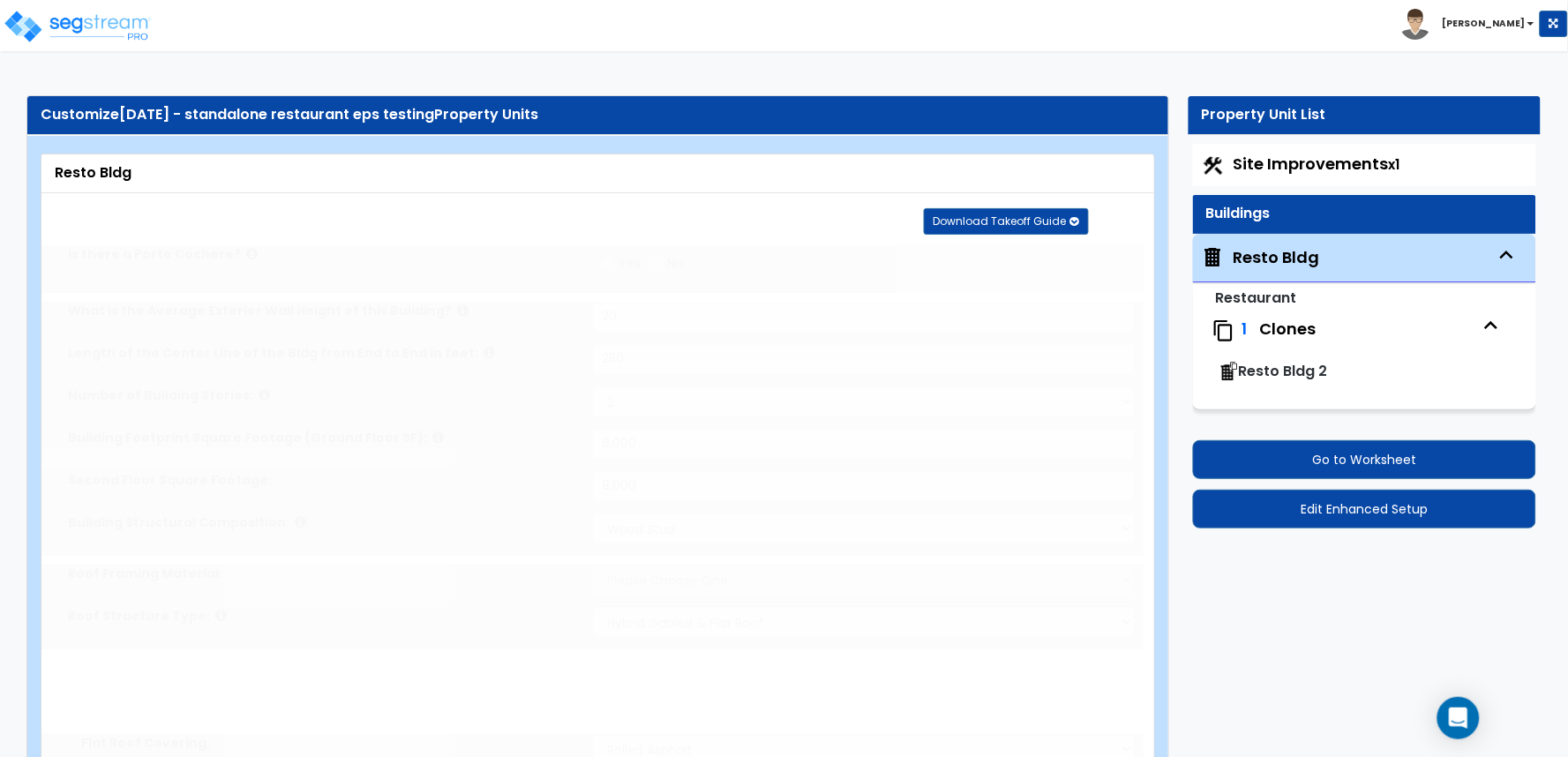
type input "3"
radio input "true"
type input "3"
radio input "true"
type input "3"
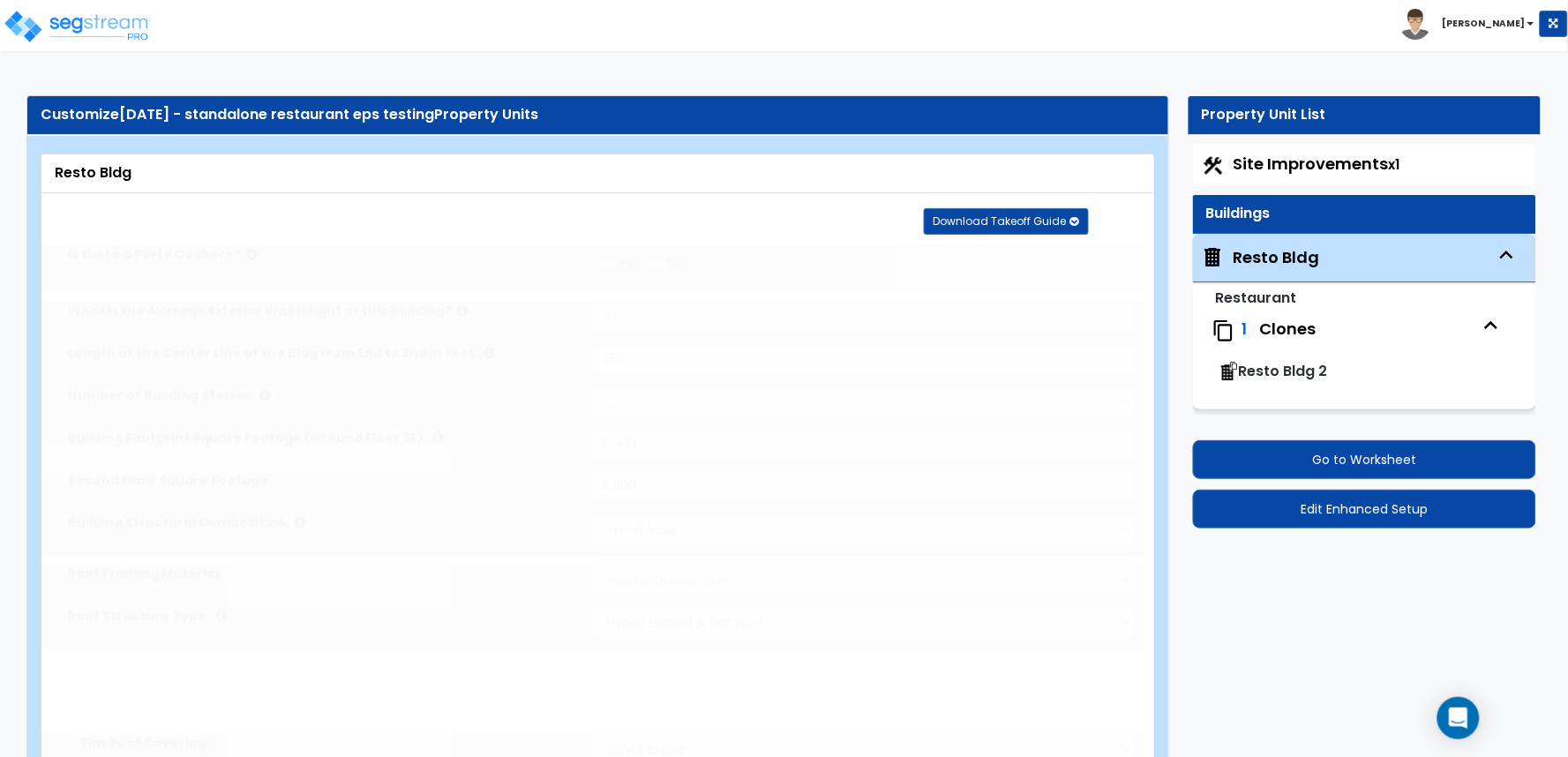
radio input "true"
type input "1"
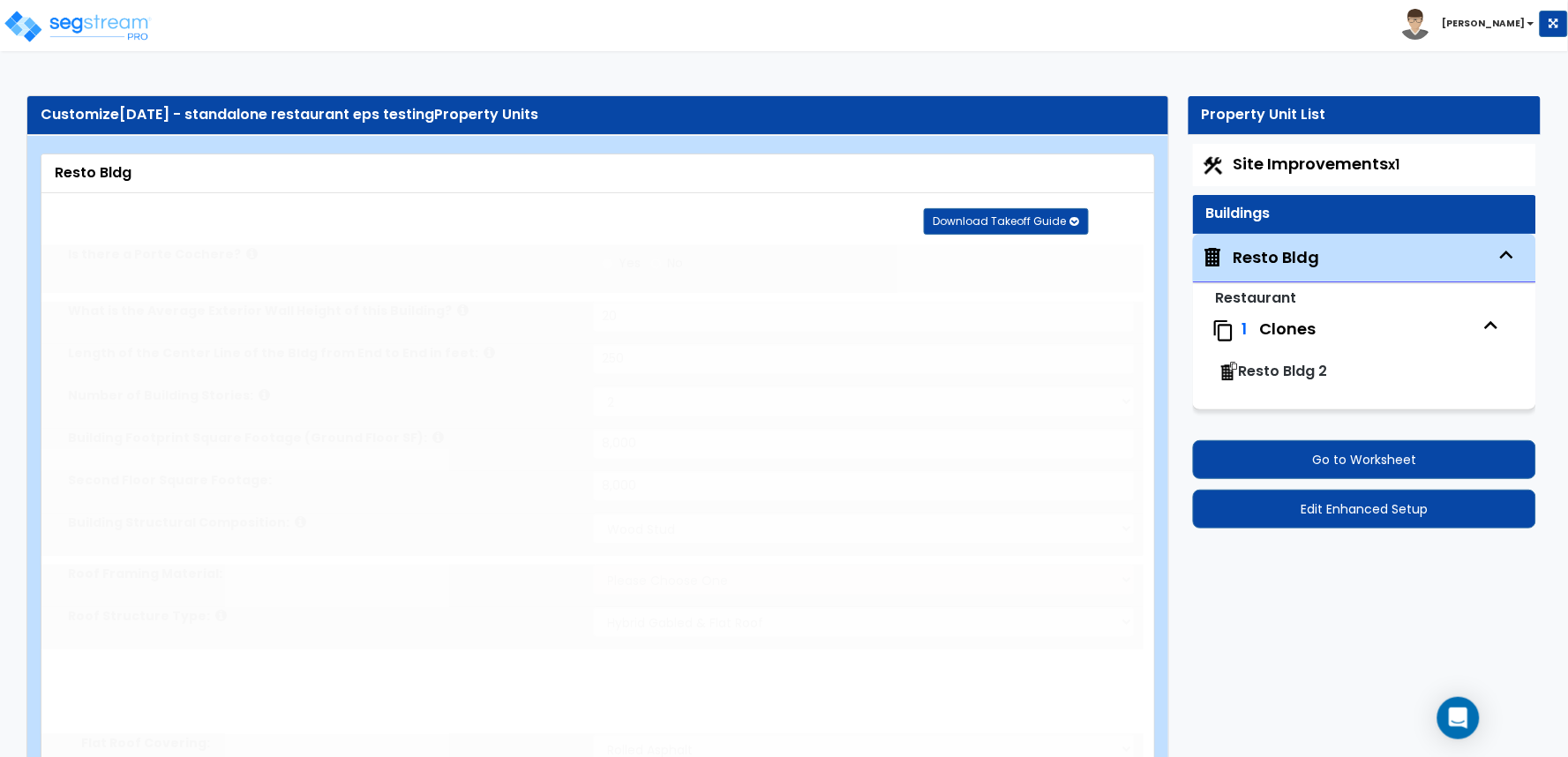
radio input "true"
type input "1"
radio input "true"
type input "1"
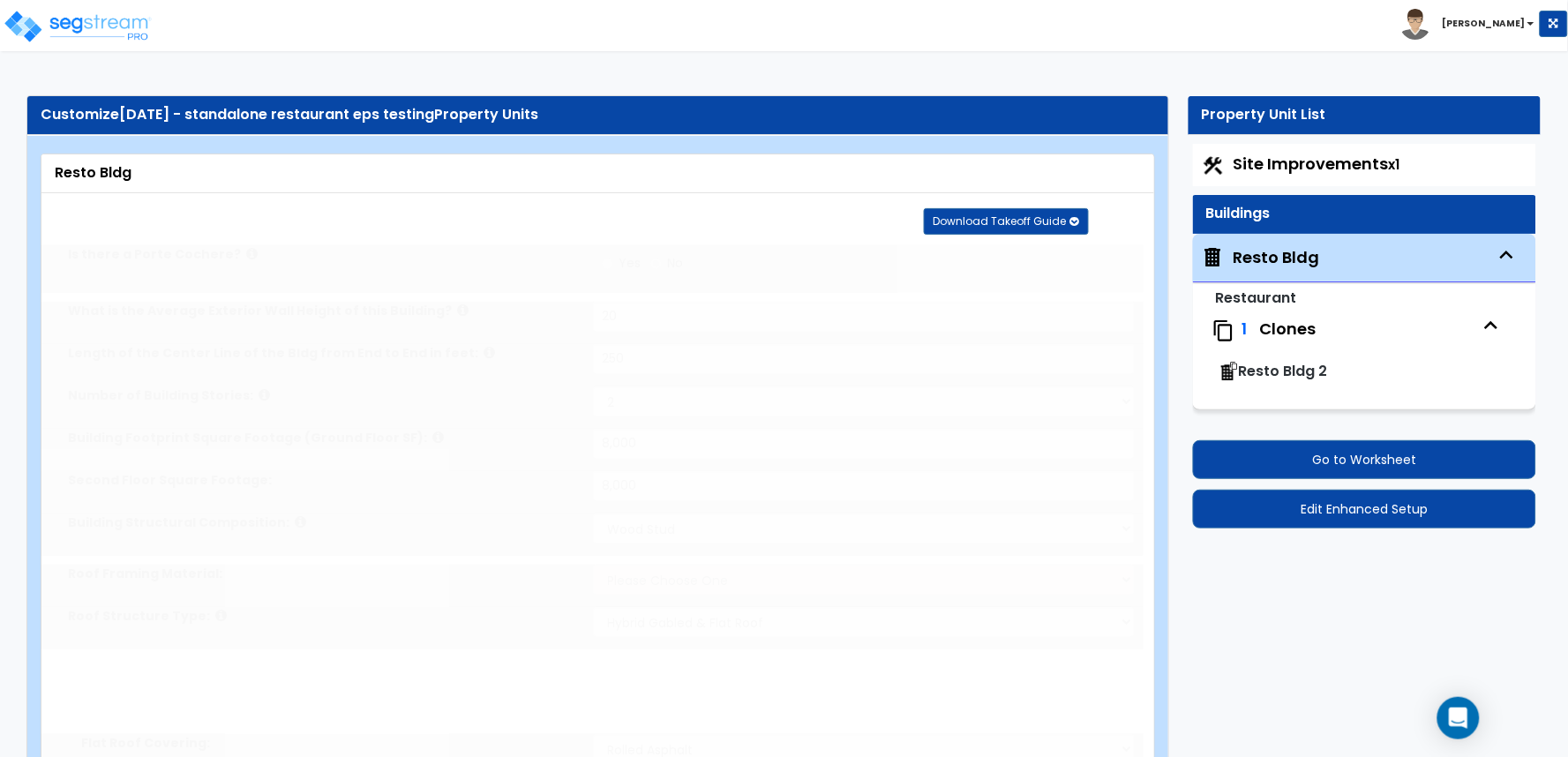
type input "1"
radio input "true"
type input "1"
radio input "true"
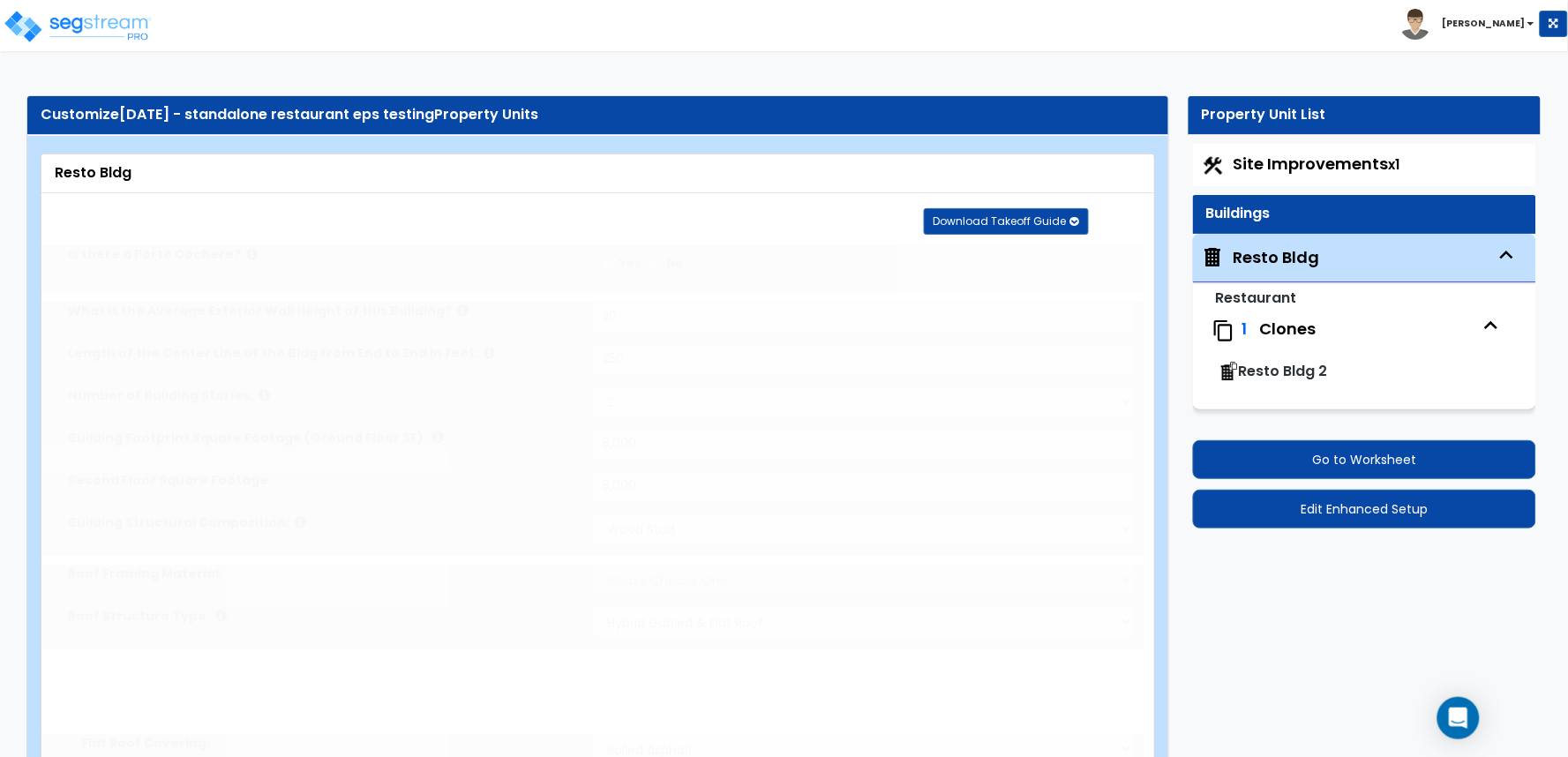
select select "2"
type input "10"
radio input "true"
select select "3"
select select "1"
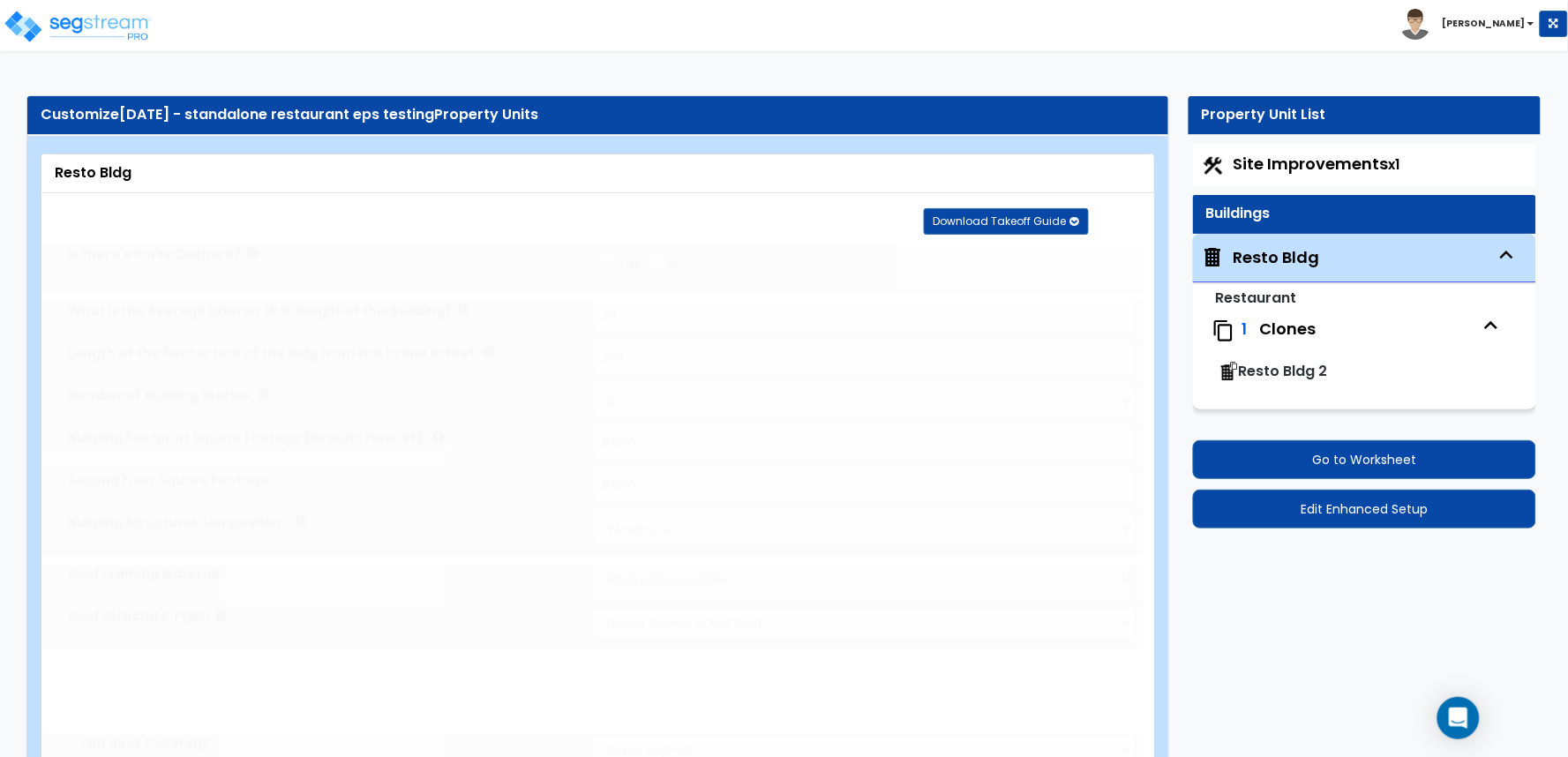
type input "1"
select select "2"
type input "1"
select select "3"
type input "1"
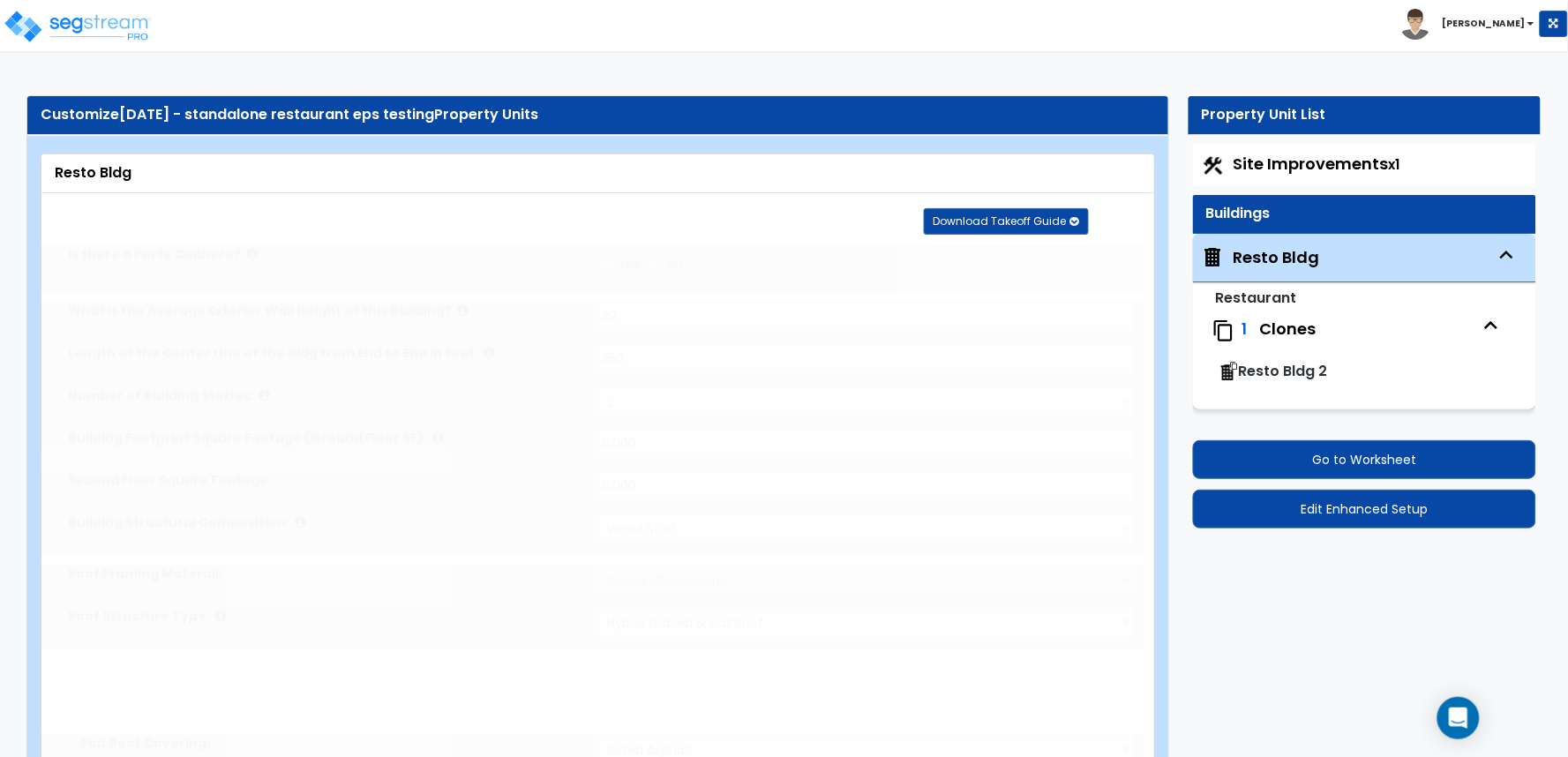
select select "2"
radio input "true"
select select "3"
select select "4"
type input "2"
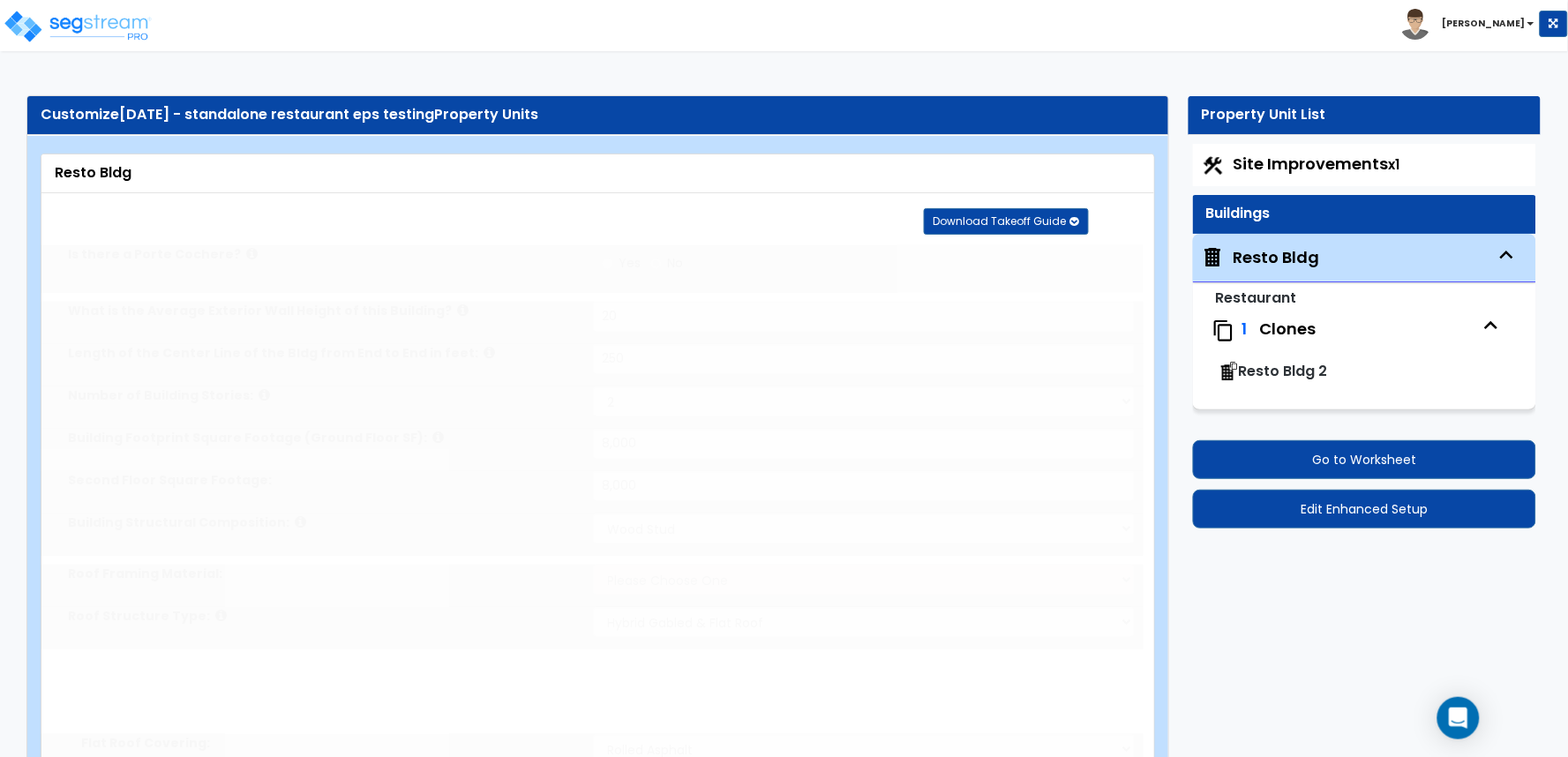
select select "3"
type input "2"
select select "2"
type input "2"
select select "1"
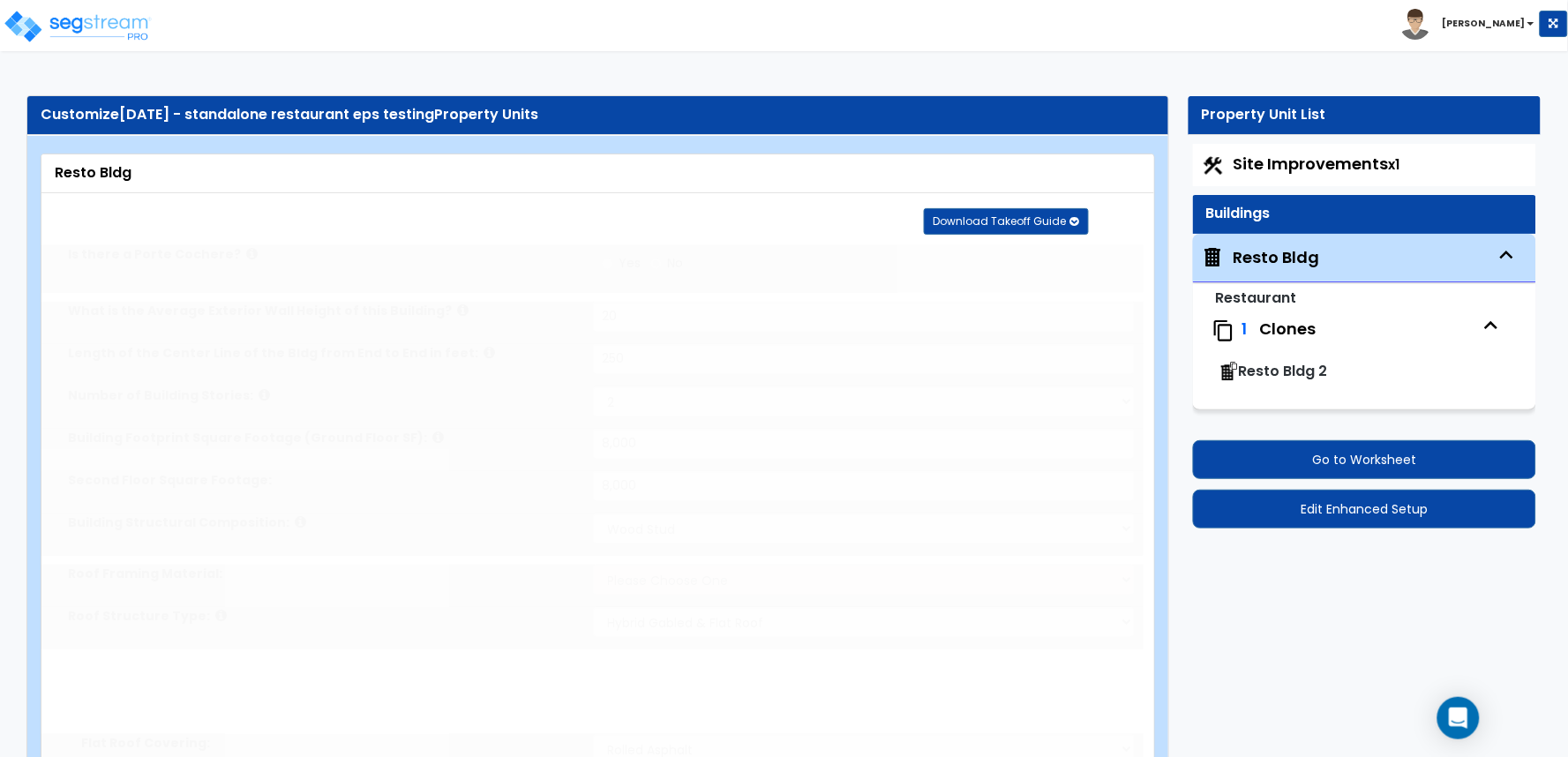
radio input "true"
type input "1"
select select "7"
radio input "true"
select select "1"
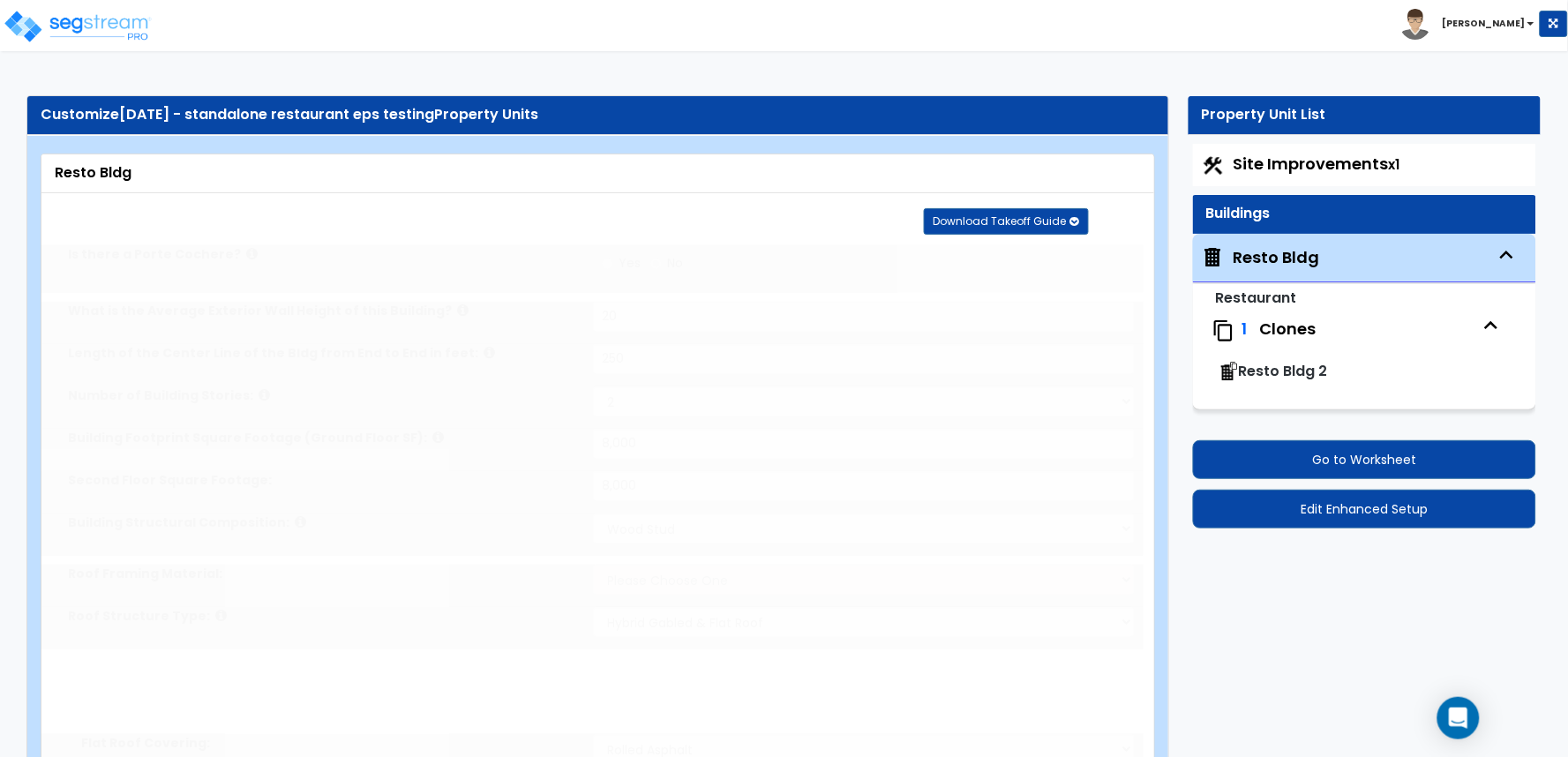
type input "2"
radio input "true"
type input "1"
select select "3"
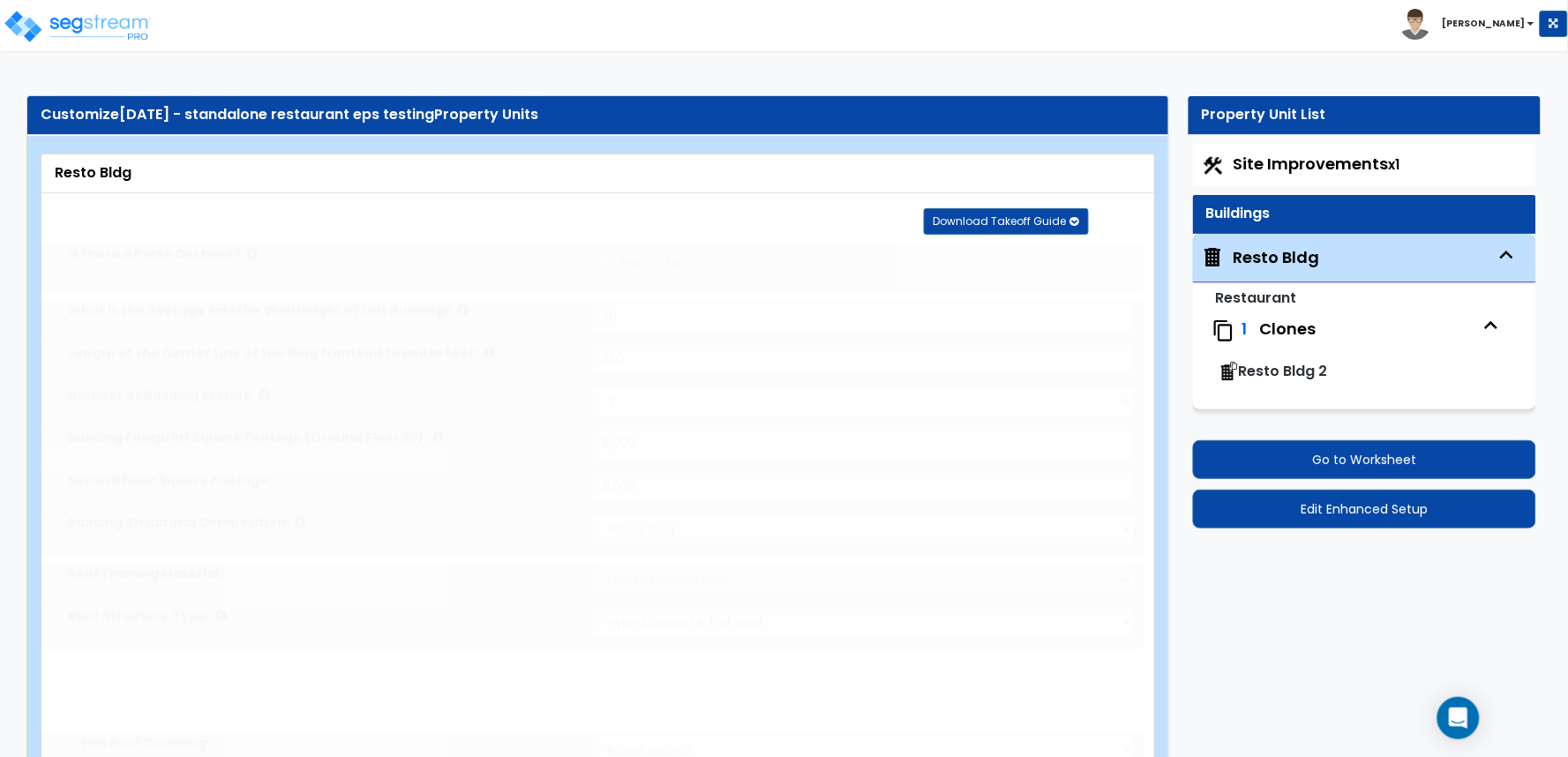
select select "1"
radio input "true"
select select "1"
type input "5"
radio input "true"
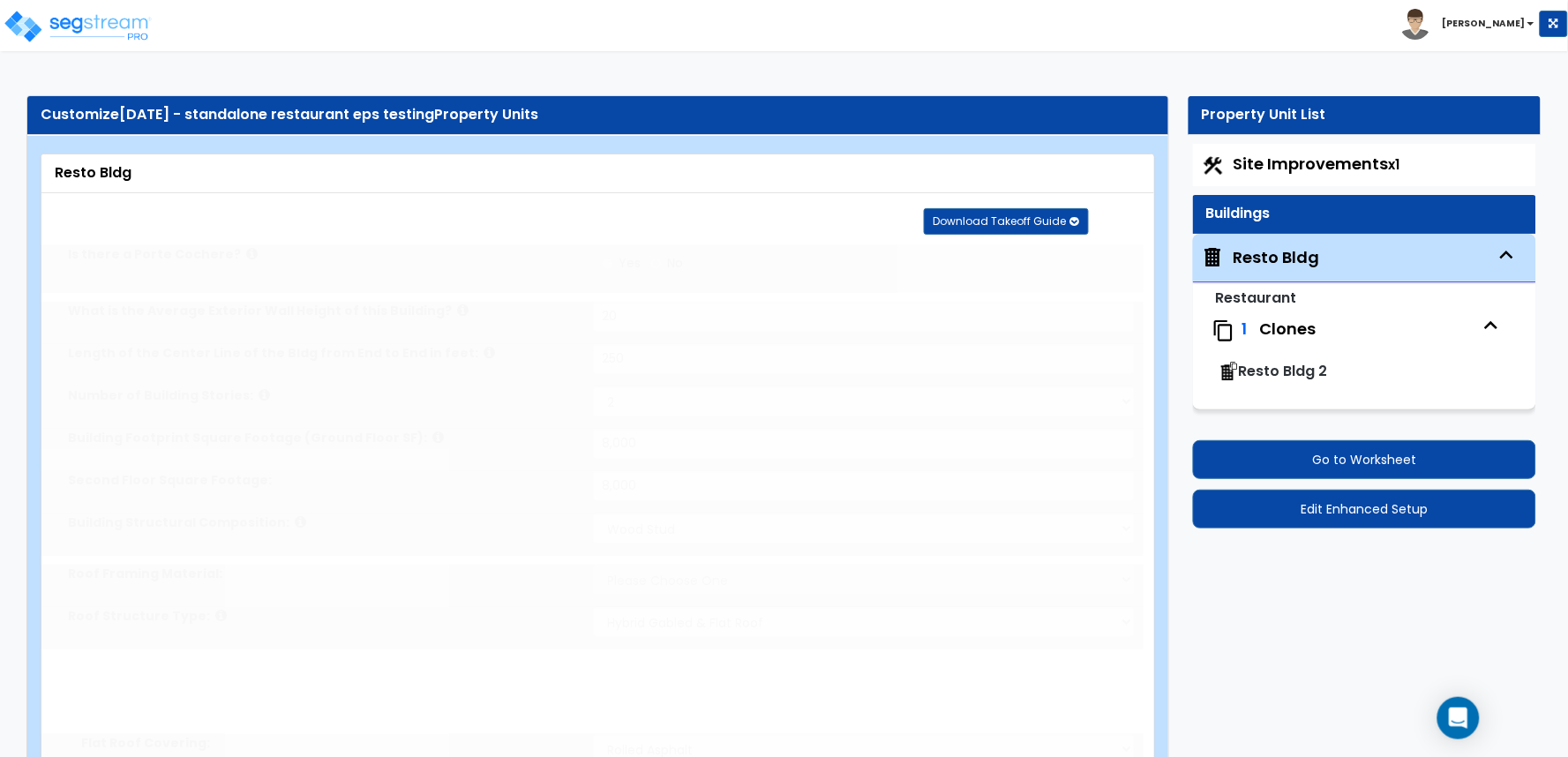
select select "1"
type input "5"
radio input "true"
type input "1"
radio input "true"
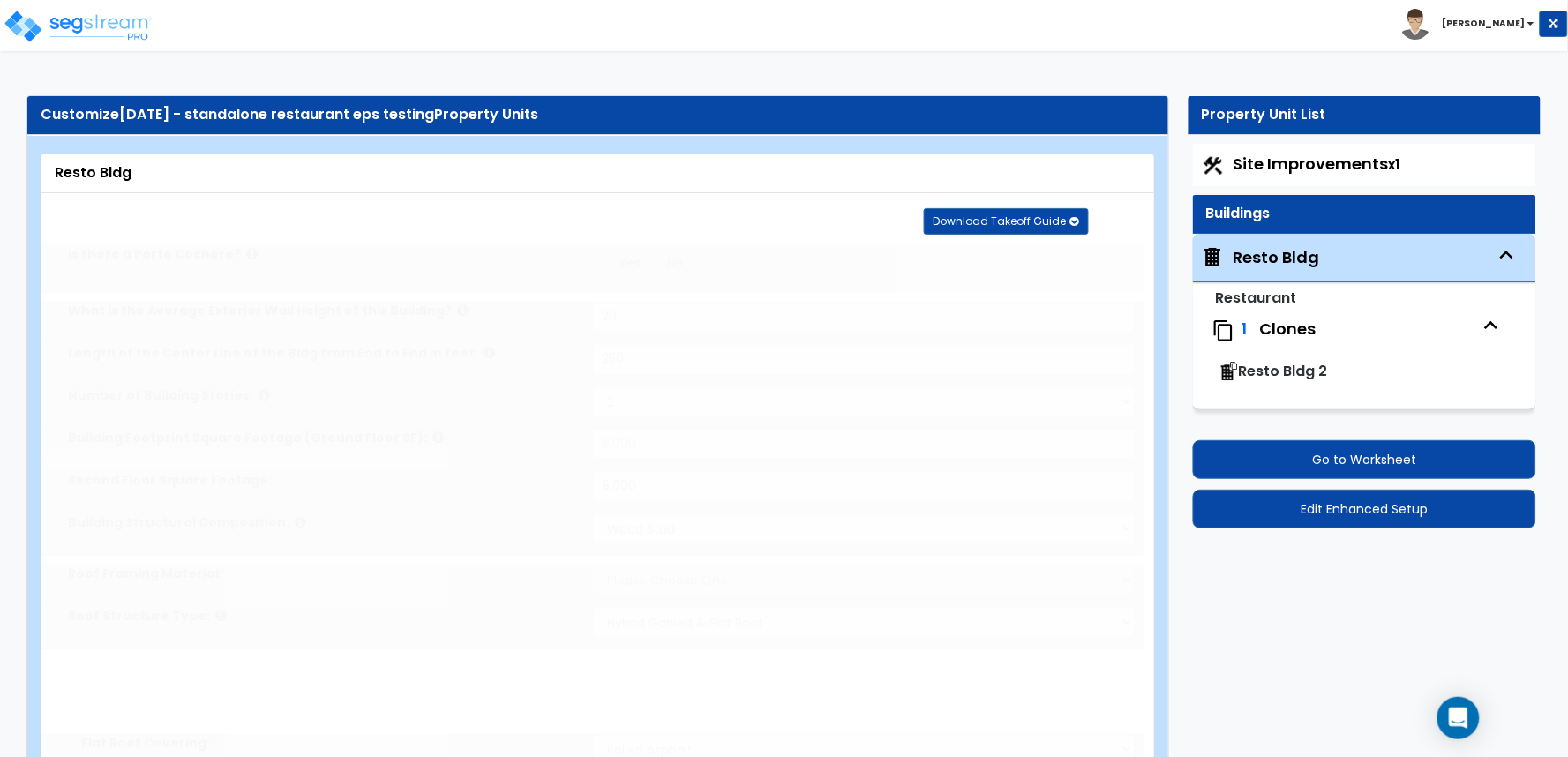
select select "1"
type input "5"
type input "2"
select select "2"
select select "3"
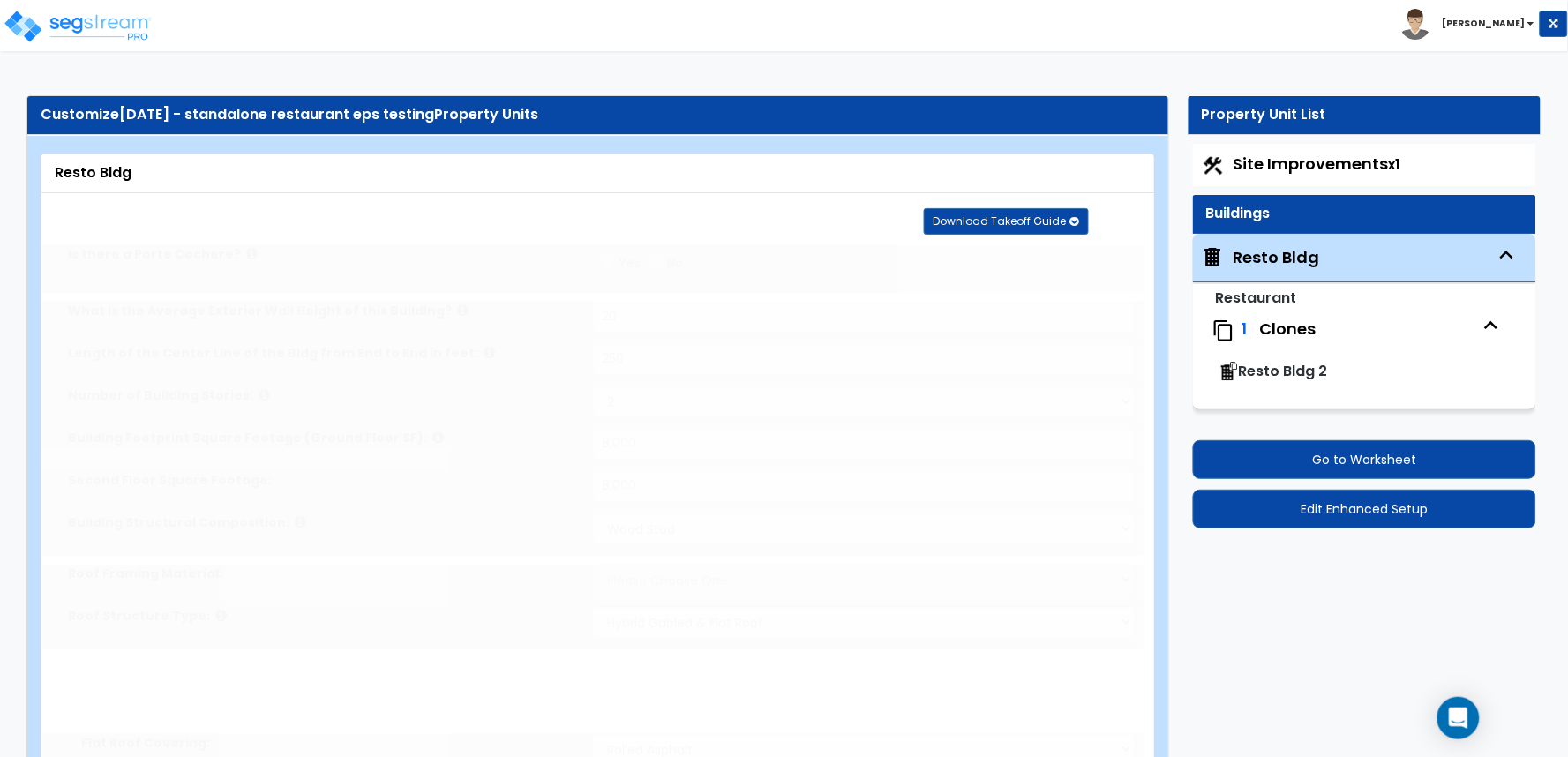
select select "1"
type input "25"
select select "2"
type input "25"
select select "3"
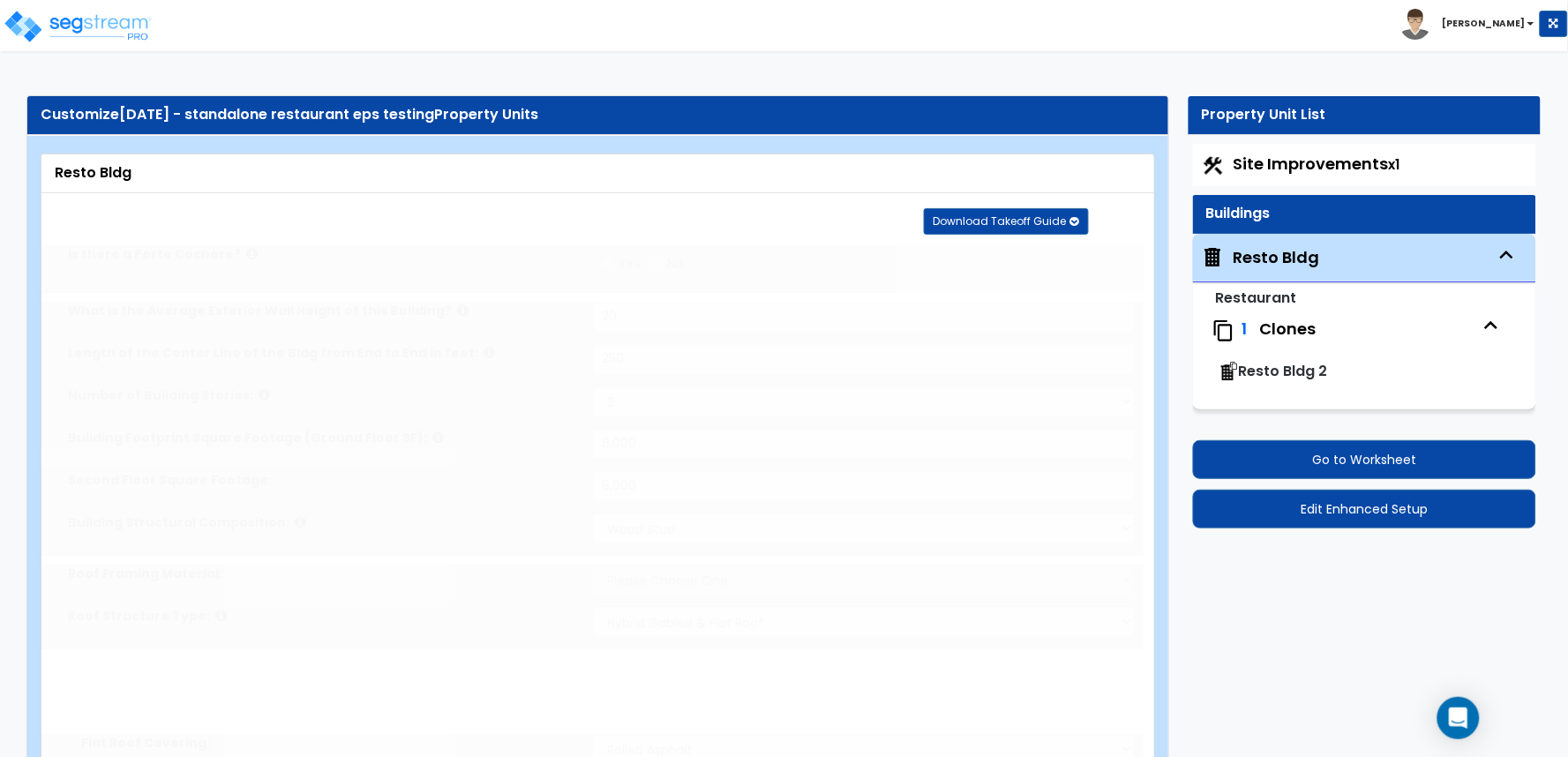
radio input "true"
type input "100"
select select "3"
select select "1"
type input "25"
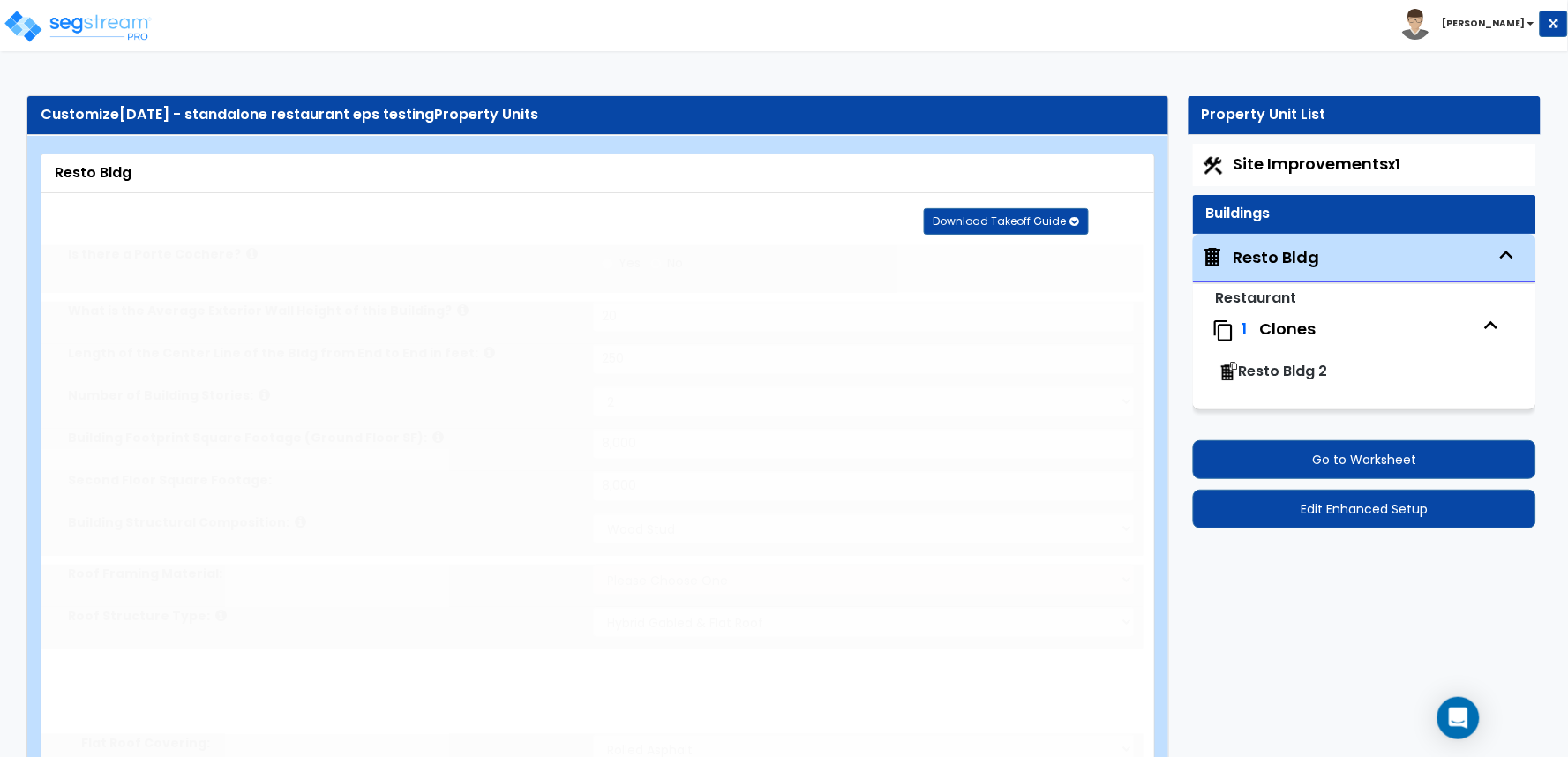
select select "2"
type input "25"
select select "3"
radio input "true"
select select "1"
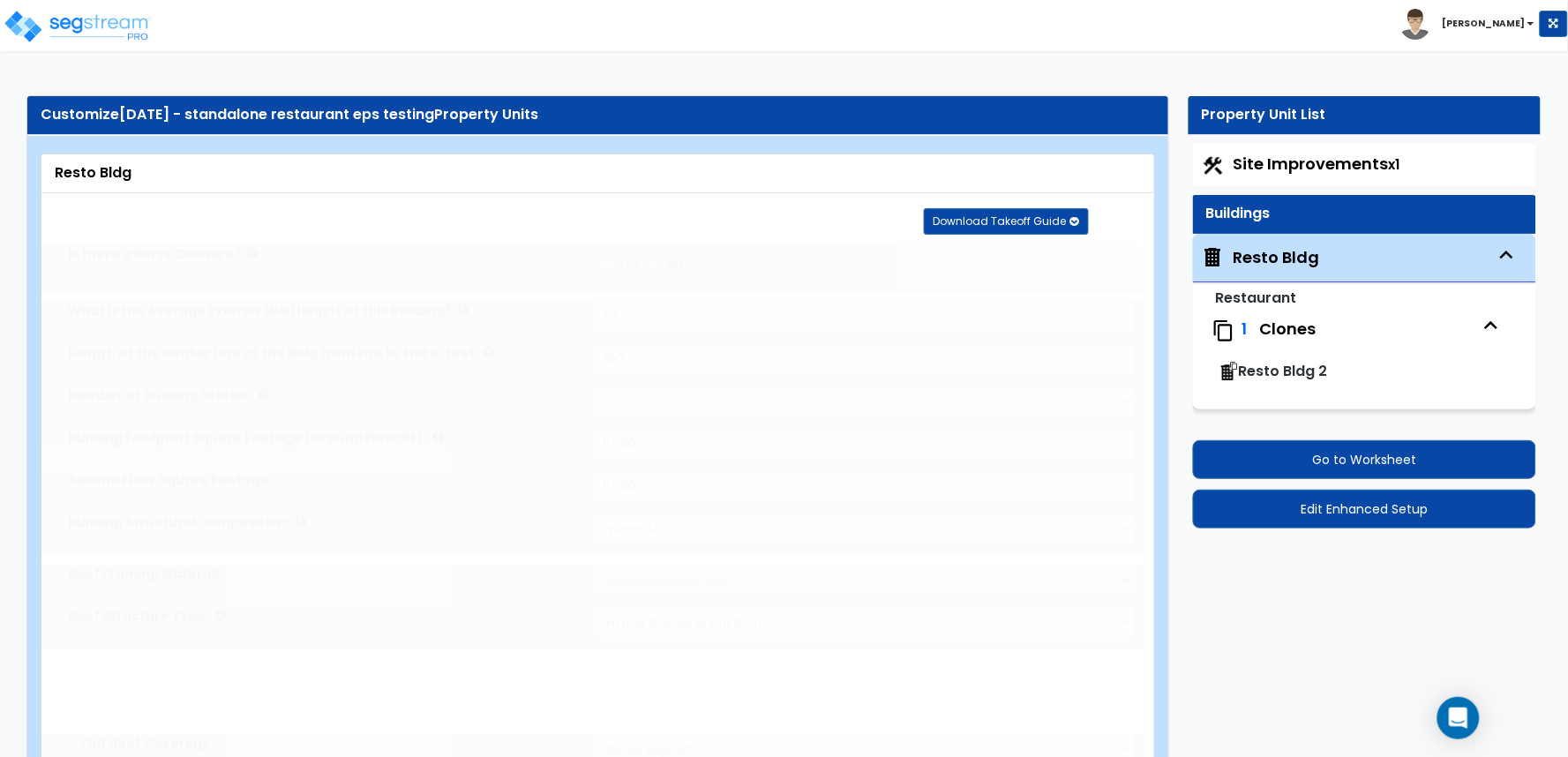
type input "100"
radio input "true"
select select "1"
radio input "true"
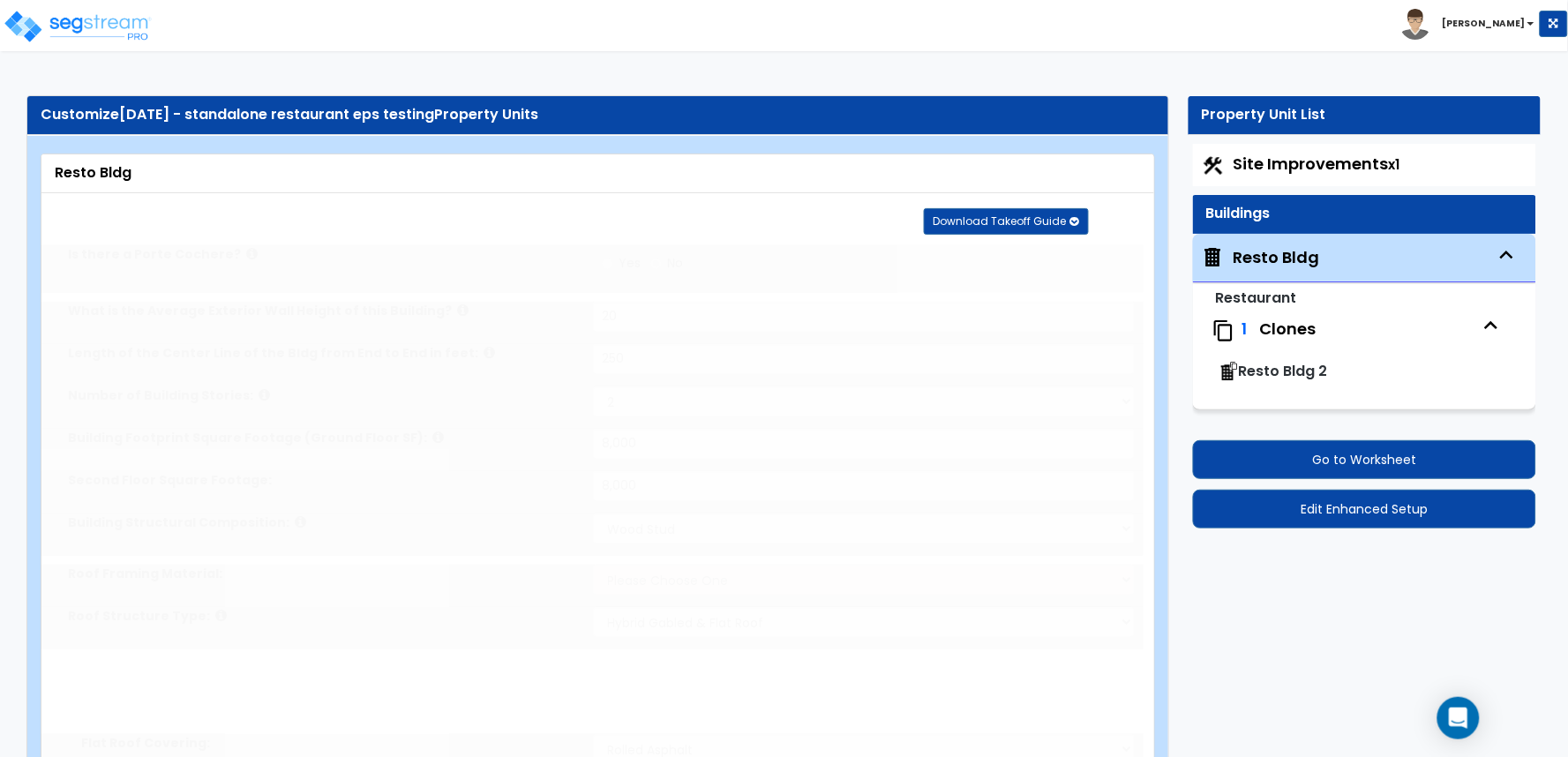
select select "1"
radio input "true"
type input "100"
radio input "true"
select select "6"
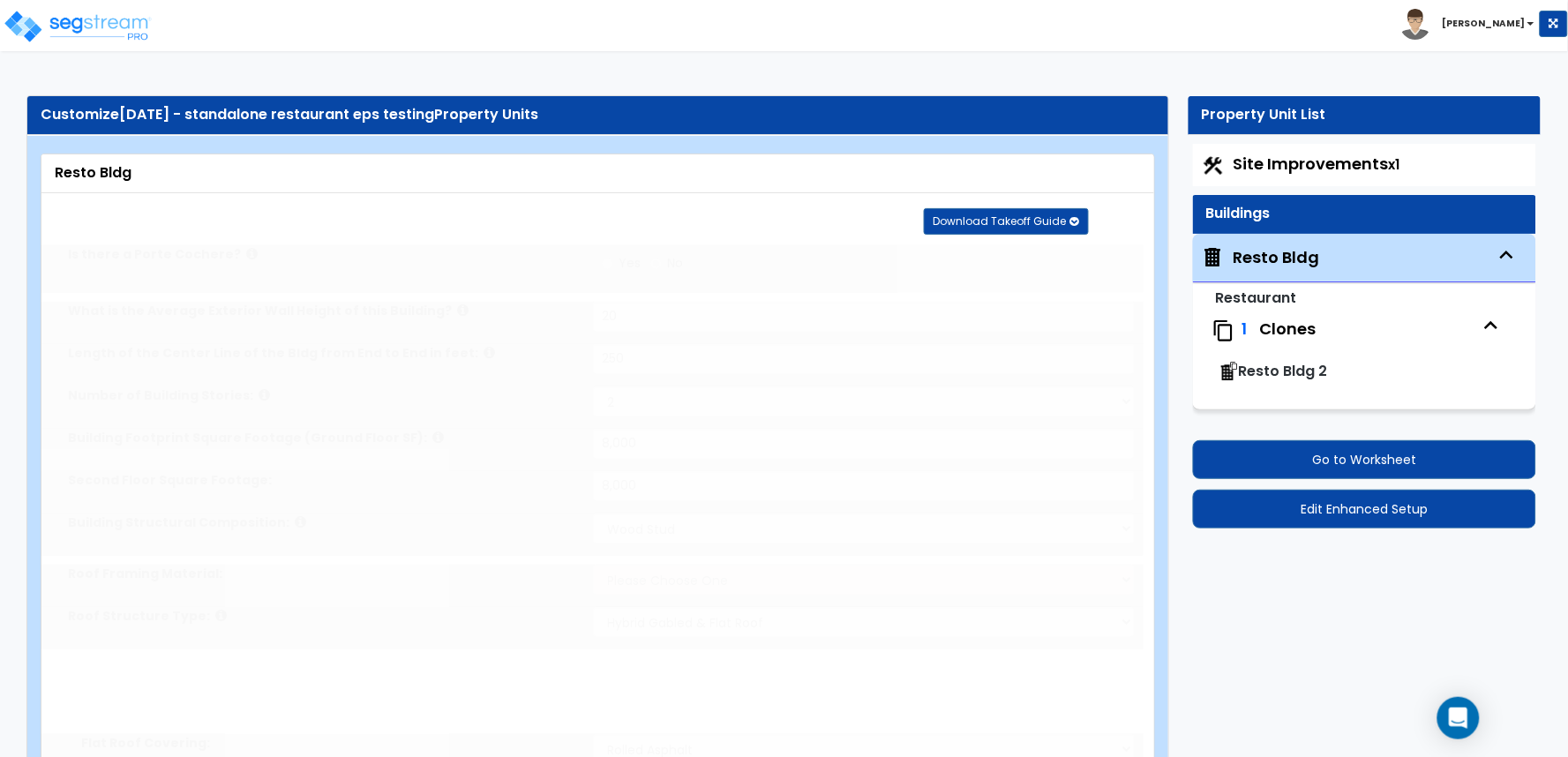
type input "100"
radio input "true"
type input "100"
radio input "true"
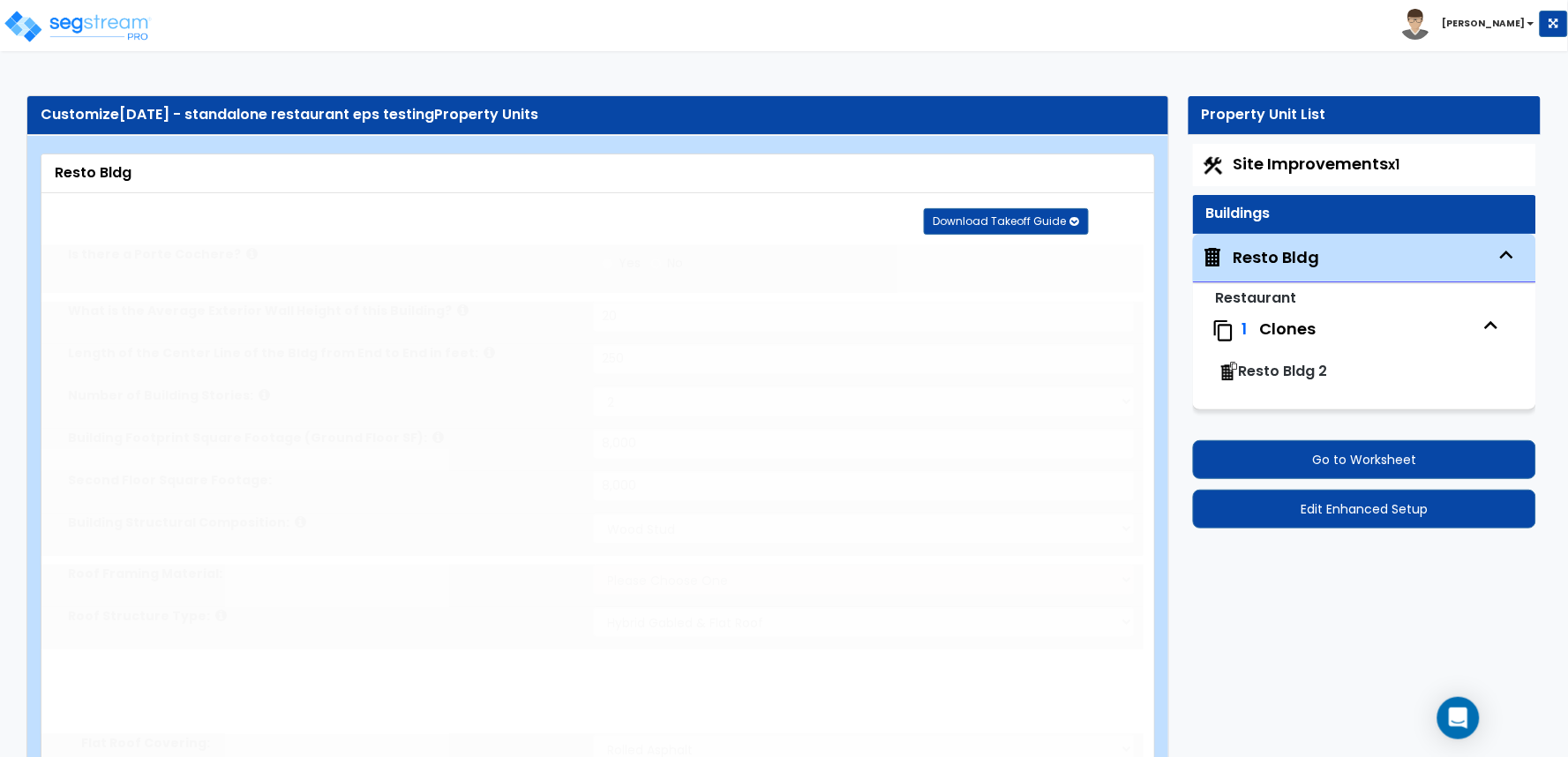
type input "100"
radio input "true"
type input "2"
